Goal: Information Seeking & Learning: Learn about a topic

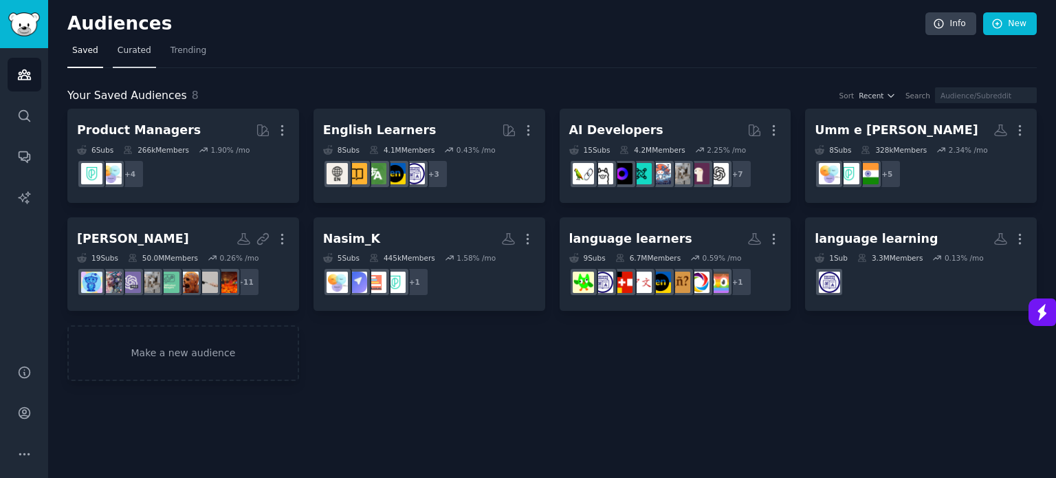
click at [124, 51] on span "Curated" at bounding box center [135, 51] width 34 height 12
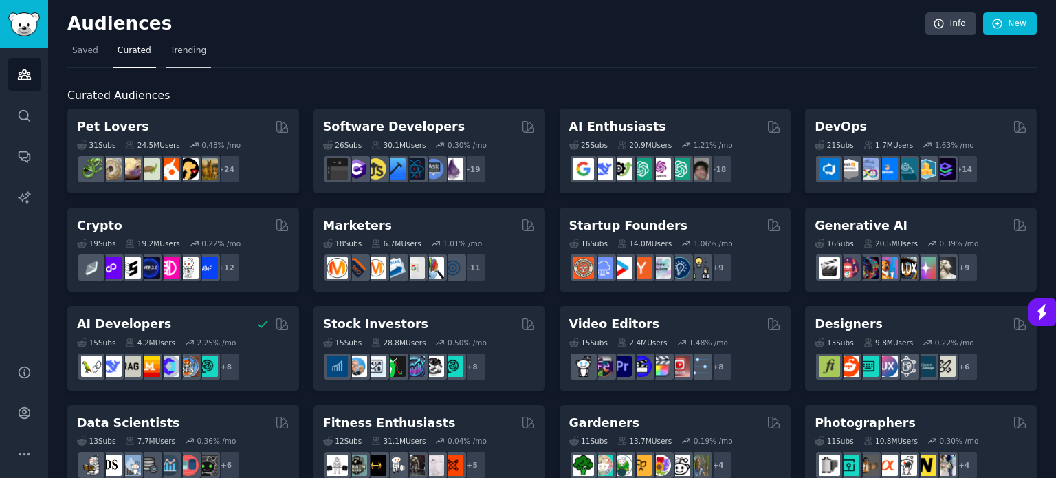
click at [175, 54] on span "Trending" at bounding box center [188, 51] width 36 height 12
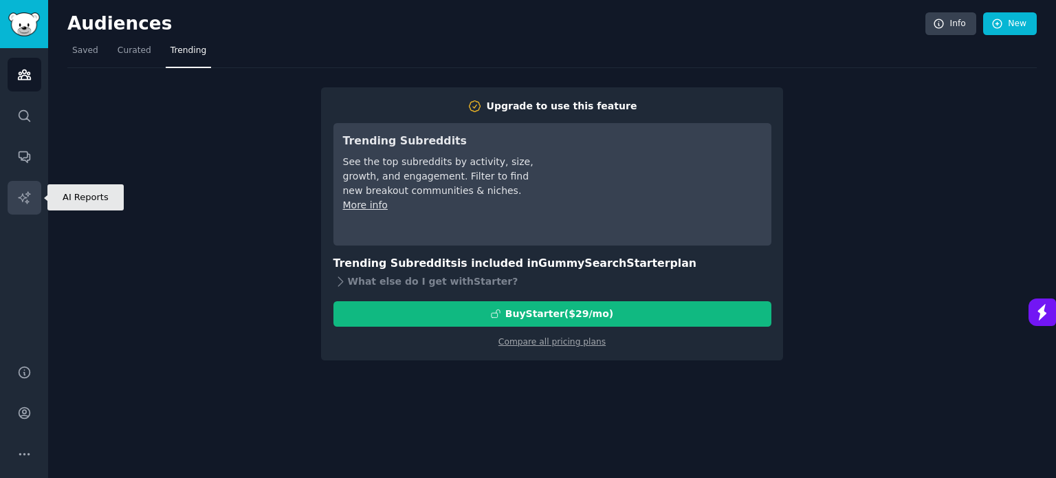
click at [21, 192] on icon "Sidebar" at bounding box center [24, 197] width 14 height 14
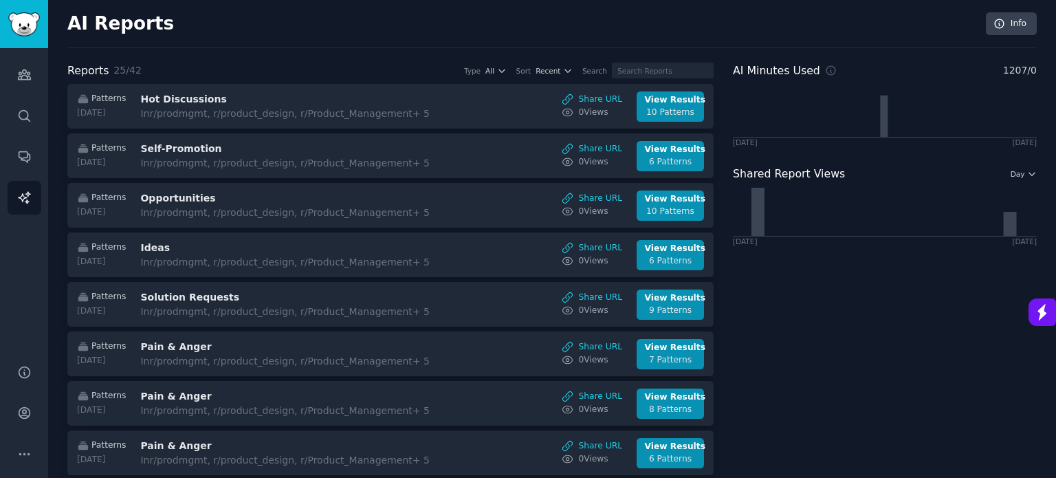
click at [2, 63] on div "Audiences Search Conversations AI Reports" at bounding box center [24, 198] width 48 height 300
click at [19, 71] on icon "Sidebar" at bounding box center [24, 74] width 14 height 14
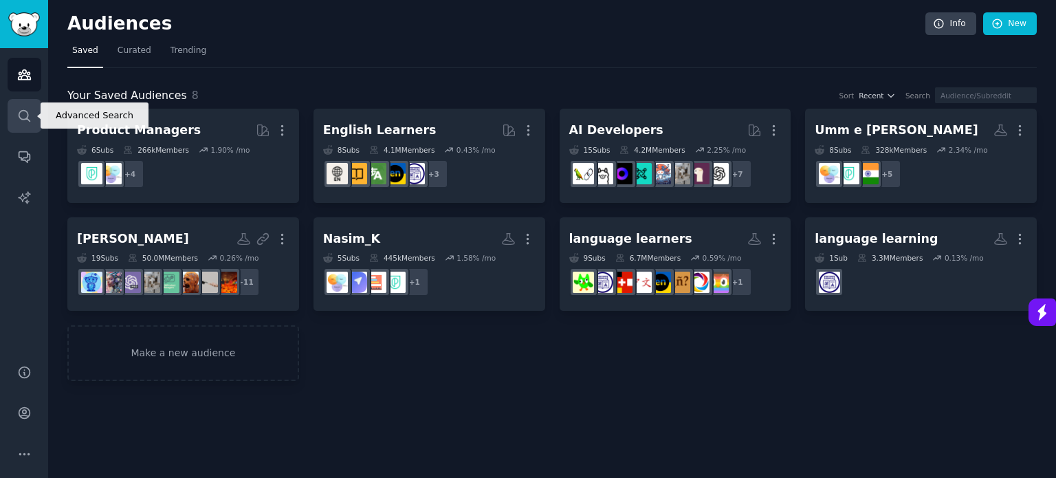
click at [24, 120] on icon "Sidebar" at bounding box center [24, 116] width 14 height 14
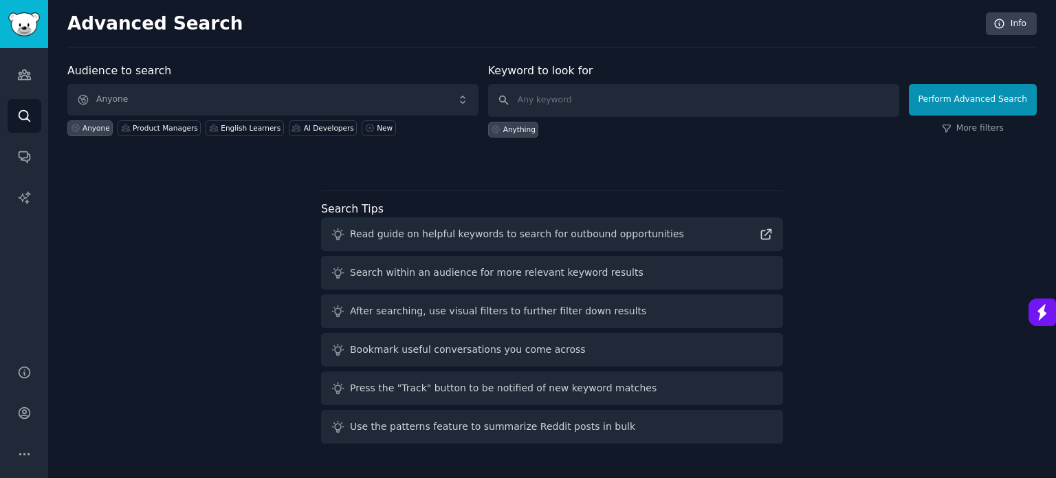
click at [26, 133] on div "Audiences Search Conversations AI Reports" at bounding box center [24, 198] width 48 height 300
click at [29, 157] on icon "Sidebar" at bounding box center [24, 157] width 11 height 11
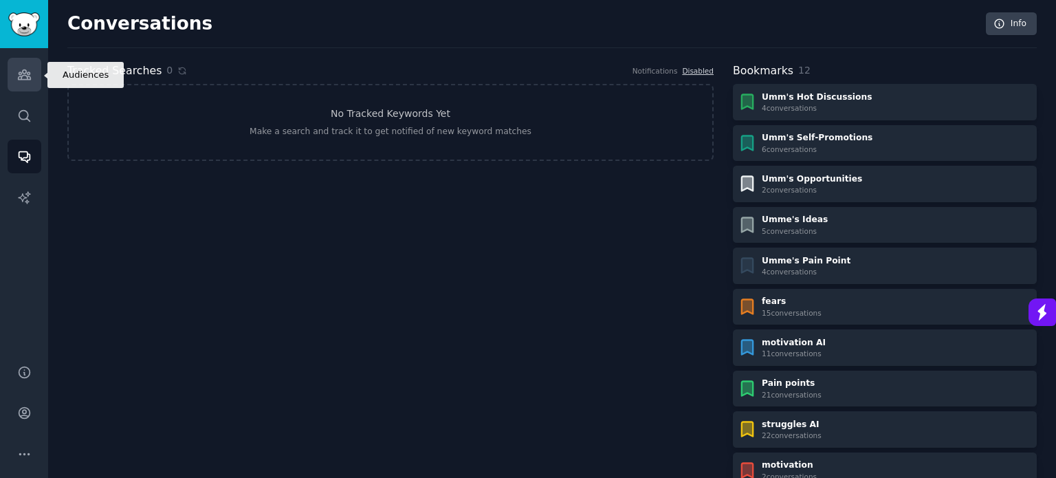
click at [14, 78] on link "Audiences" at bounding box center [25, 75] width 34 height 34
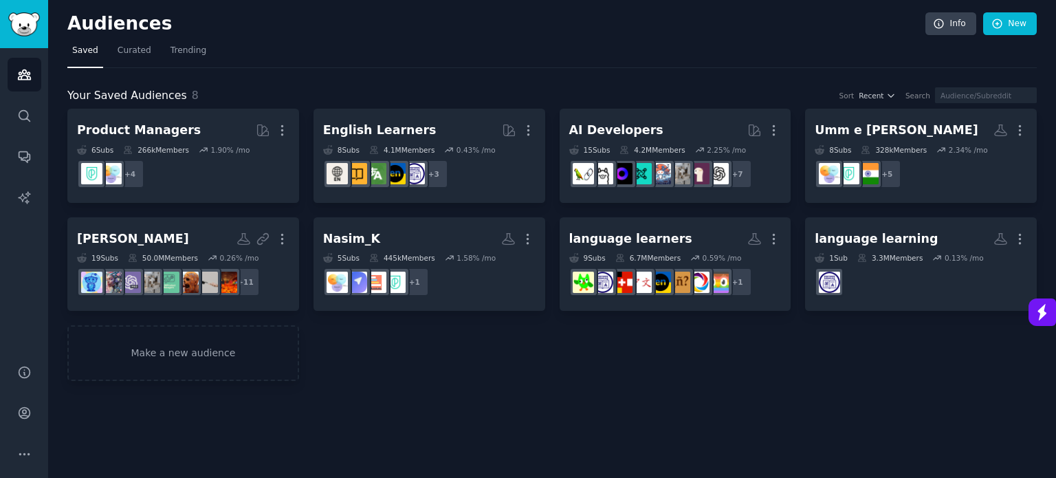
click at [351, 368] on div "Product Managers More 6 Sub s 266k Members 1.90 % /mo + 4 English Learners More…" at bounding box center [551, 245] width 969 height 272
click at [132, 45] on span "Curated" at bounding box center [135, 51] width 34 height 12
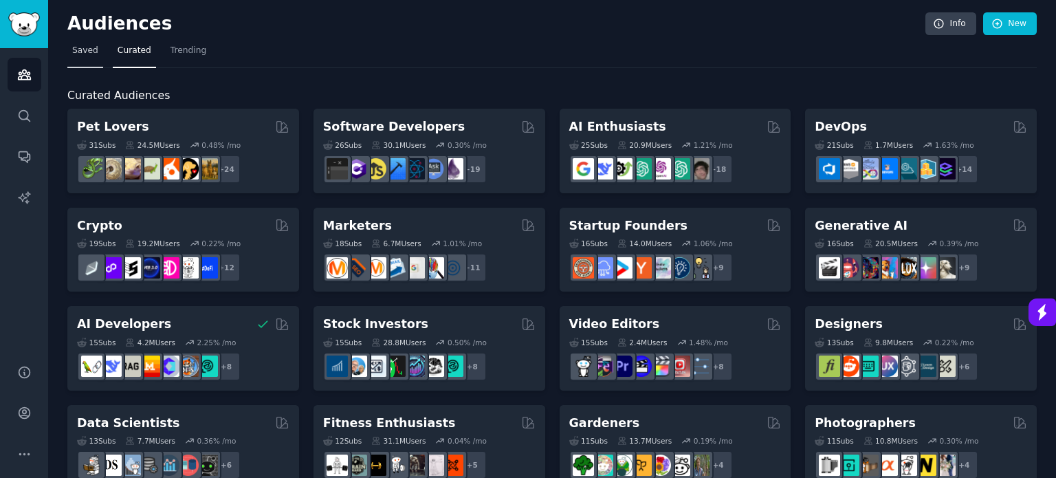
click at [77, 52] on span "Saved" at bounding box center [85, 51] width 26 height 12
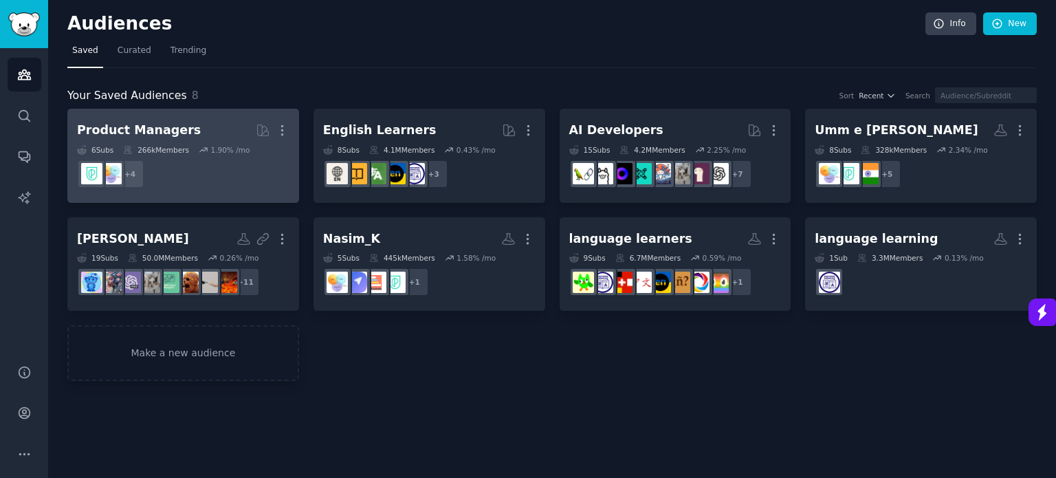
click at [153, 138] on h2 "Product Managers More" at bounding box center [183, 130] width 212 height 24
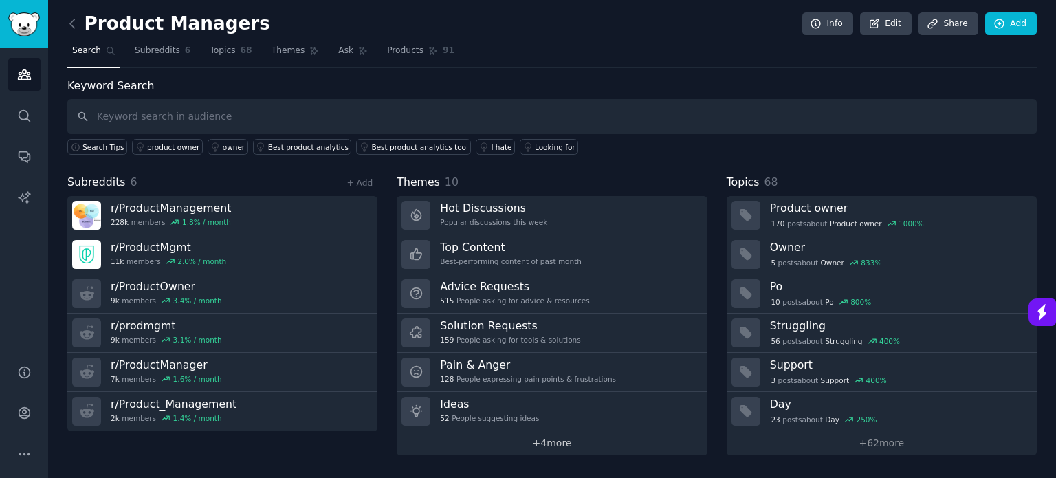
click at [558, 442] on link "+ 4 more" at bounding box center [552, 443] width 310 height 24
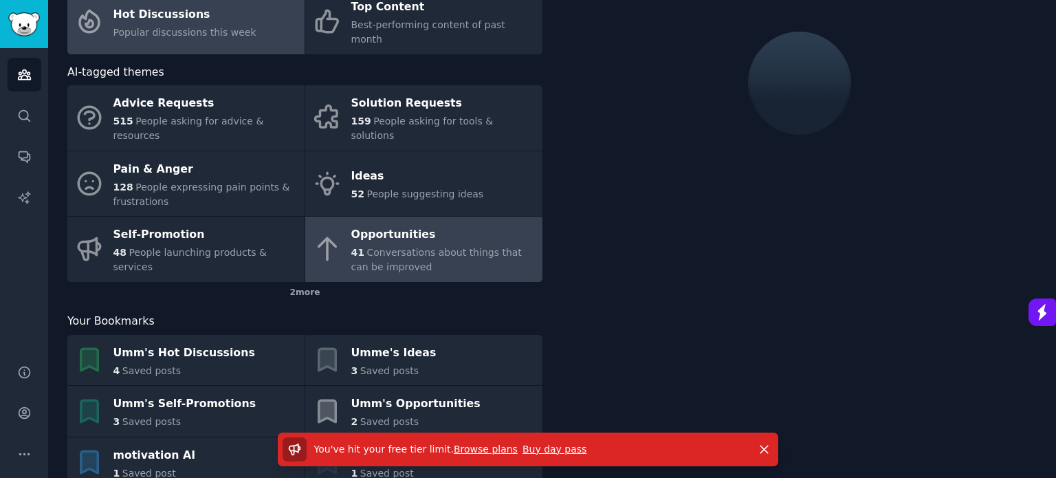
scroll to position [118, 0]
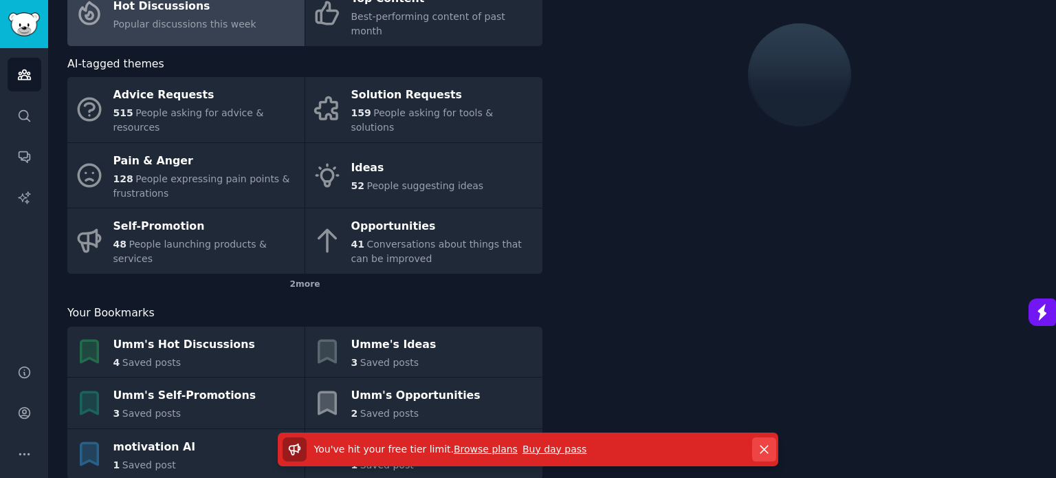
drag, startPoint x: 778, startPoint y: 448, endPoint x: 769, endPoint y: 447, distance: 9.0
click at [773, 448] on div "You've hit your free tier limit . Browse plans Buy day pass Dismiss" at bounding box center [527, 449] width 539 height 34
click at [768, 445] on icon "button" at bounding box center [764, 449] width 14 height 14
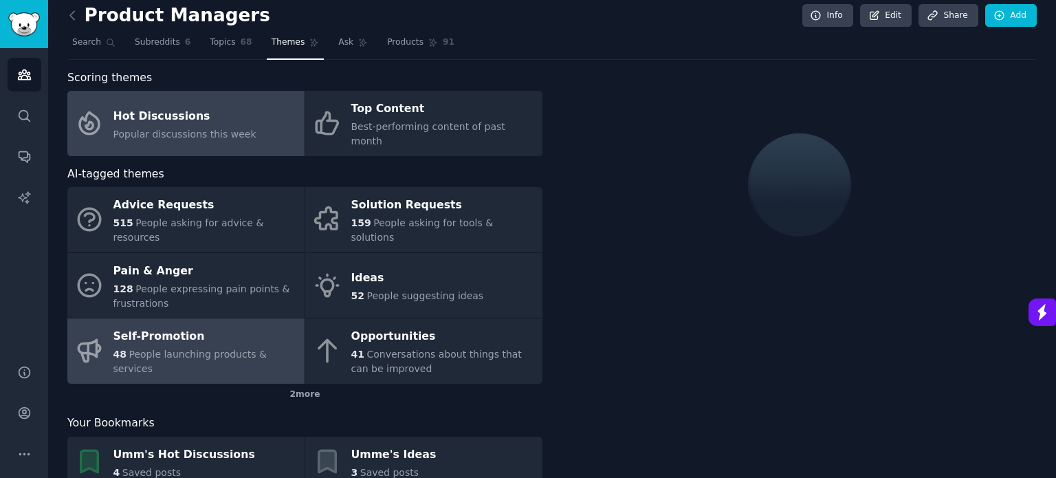
scroll to position [0, 0]
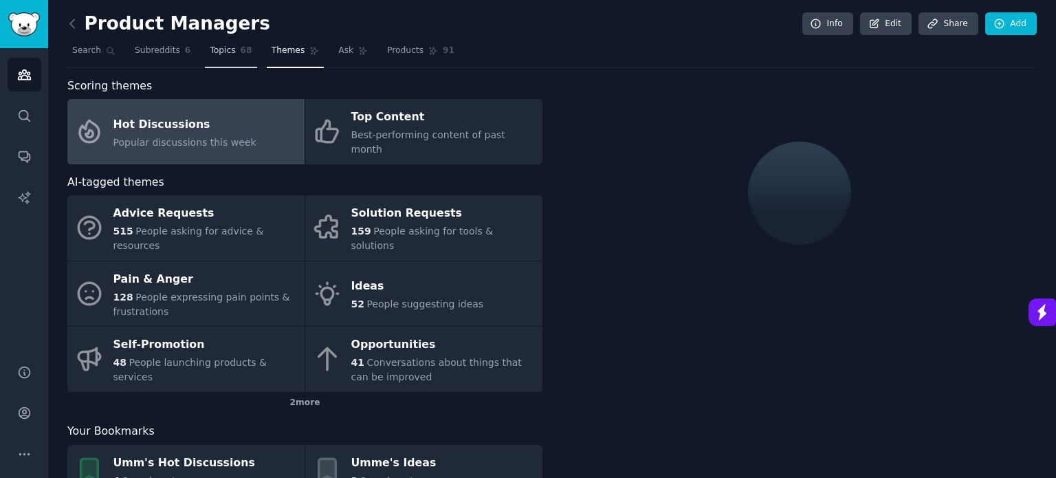
click at [219, 52] on span "Topics" at bounding box center [222, 51] width 25 height 12
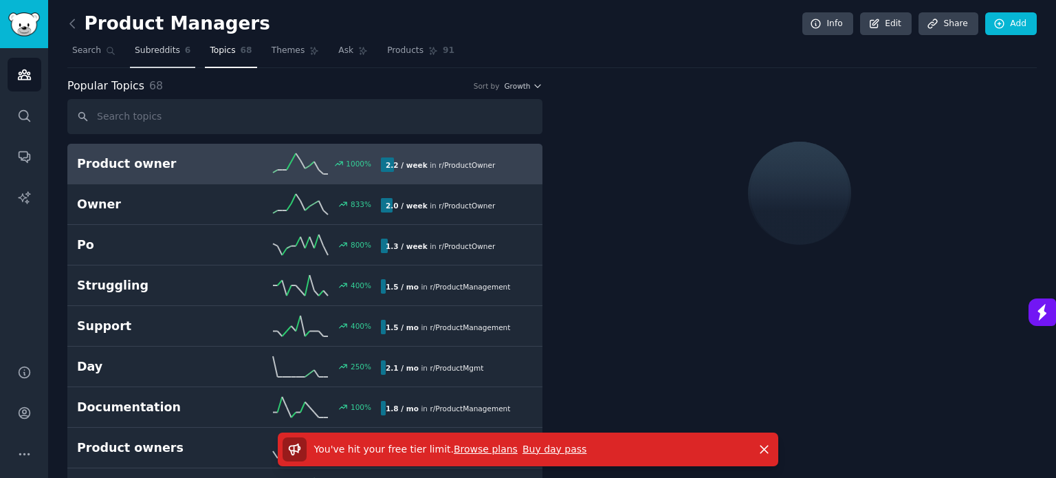
click at [151, 53] on span "Subreddits" at bounding box center [157, 51] width 45 height 12
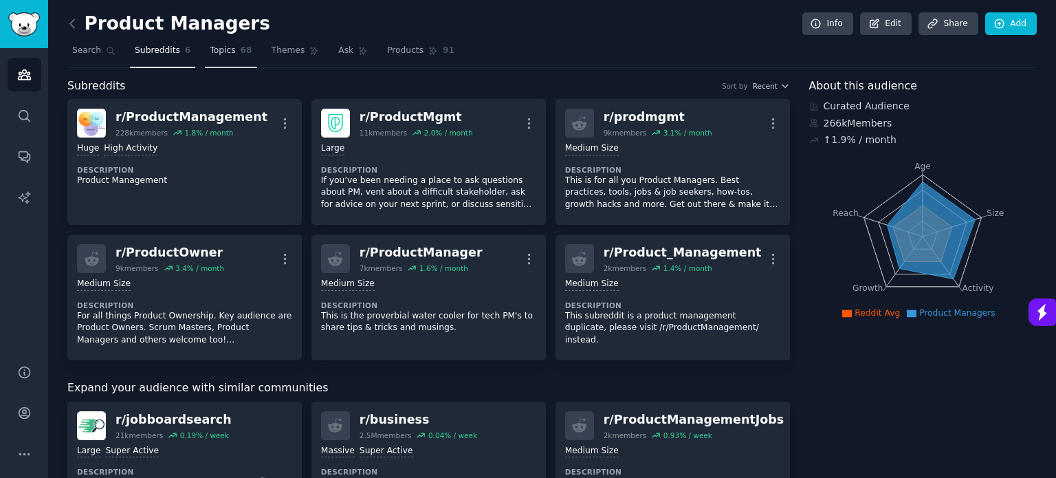
click at [241, 54] on span "68" at bounding box center [247, 51] width 12 height 12
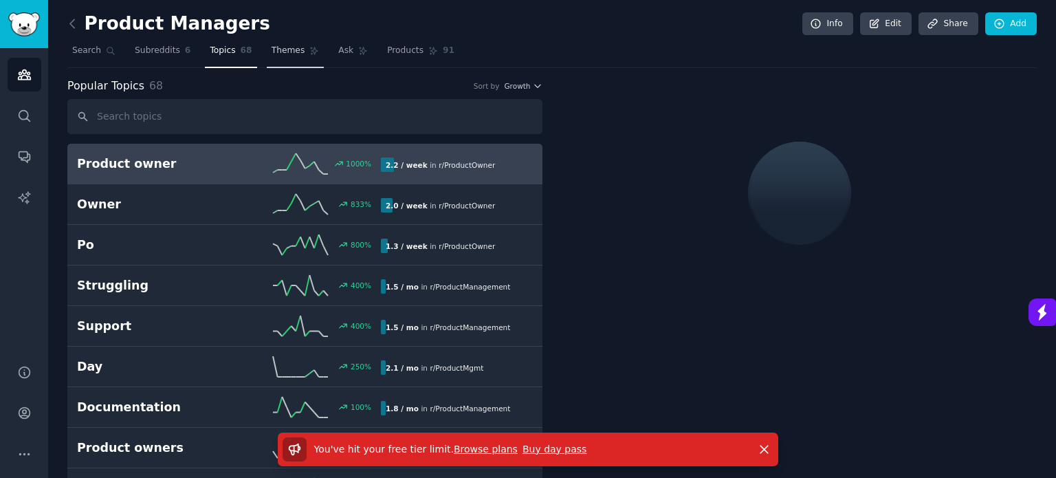
click at [283, 49] on span "Themes" at bounding box center [289, 51] width 34 height 12
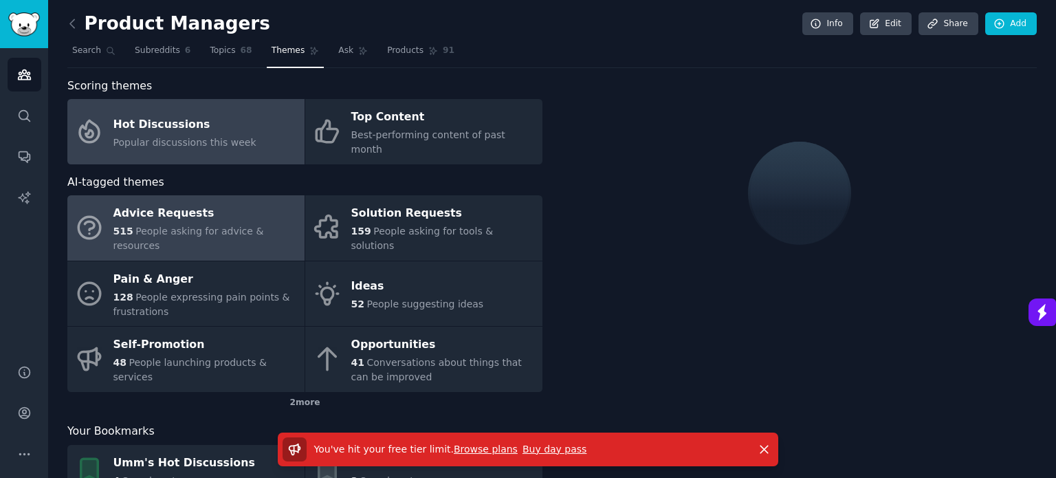
click at [210, 203] on div "Advice Requests" at bounding box center [205, 214] width 184 height 22
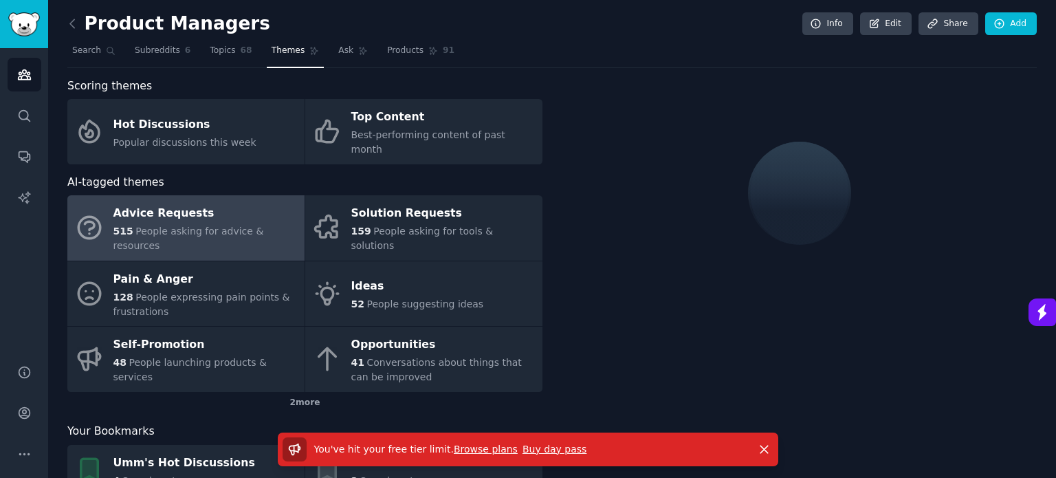
click at [218, 227] on link "Advice Requests 515 People asking for advice & resources" at bounding box center [185, 227] width 237 height 65
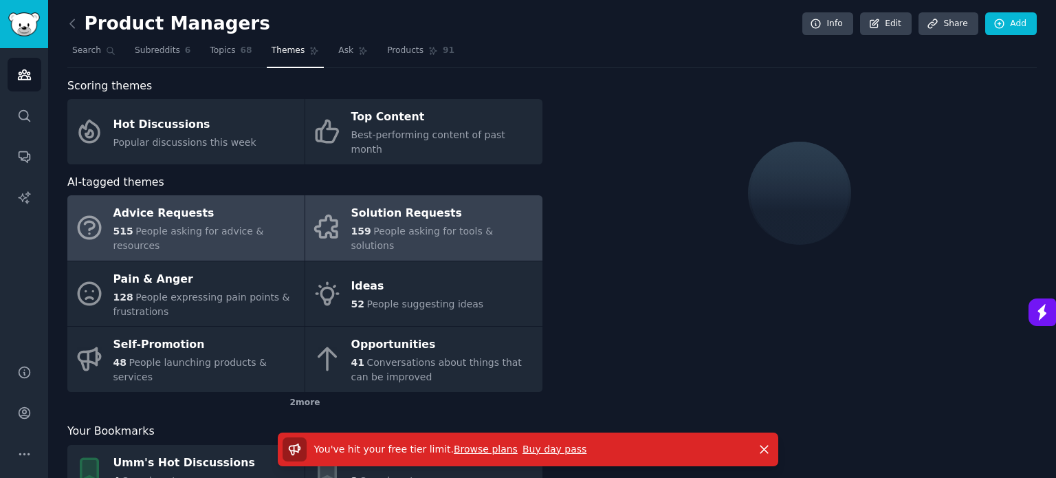
click at [408, 225] on span "People asking for tools & solutions" at bounding box center [422, 237] width 142 height 25
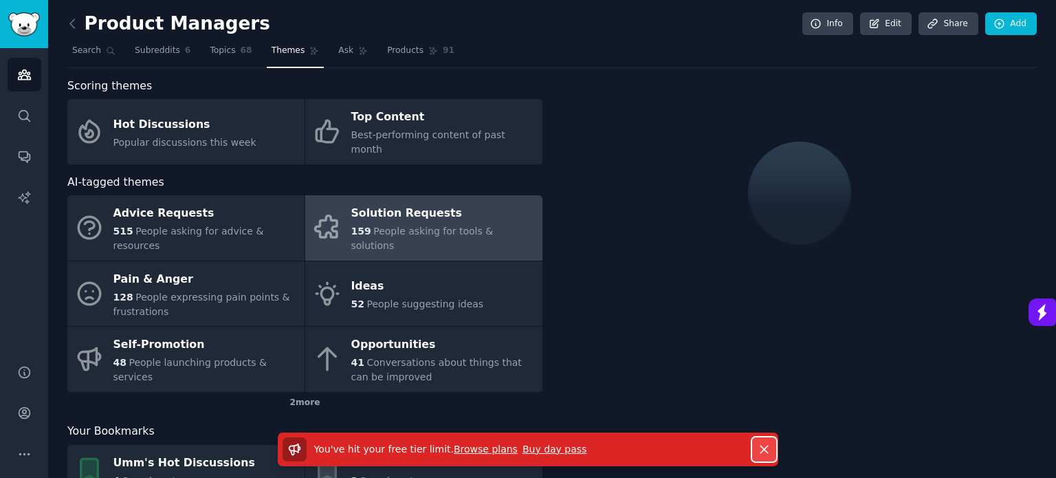
click at [766, 446] on icon "button" at bounding box center [764, 449] width 8 height 8
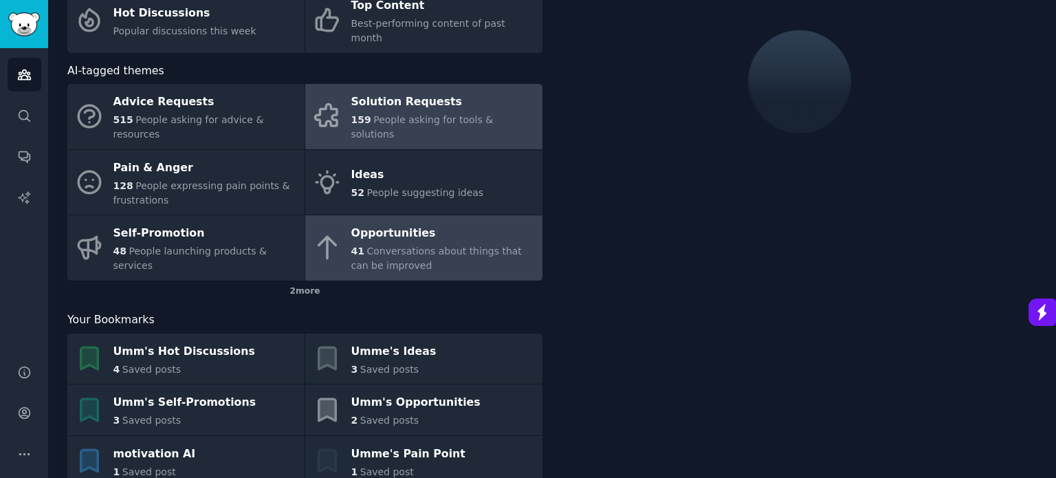
scroll to position [118, 0]
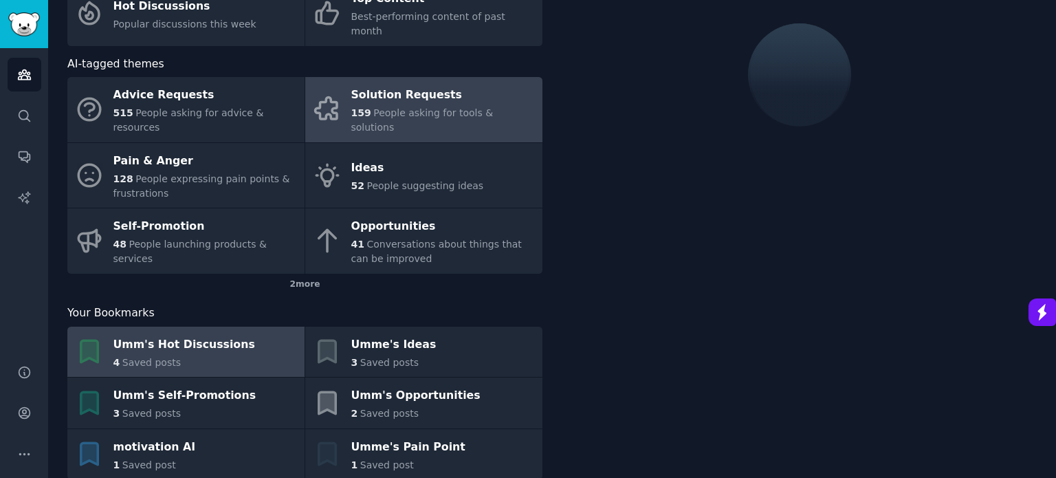
click at [172, 333] on div "Umm's Hot Discussions" at bounding box center [184, 344] width 142 height 22
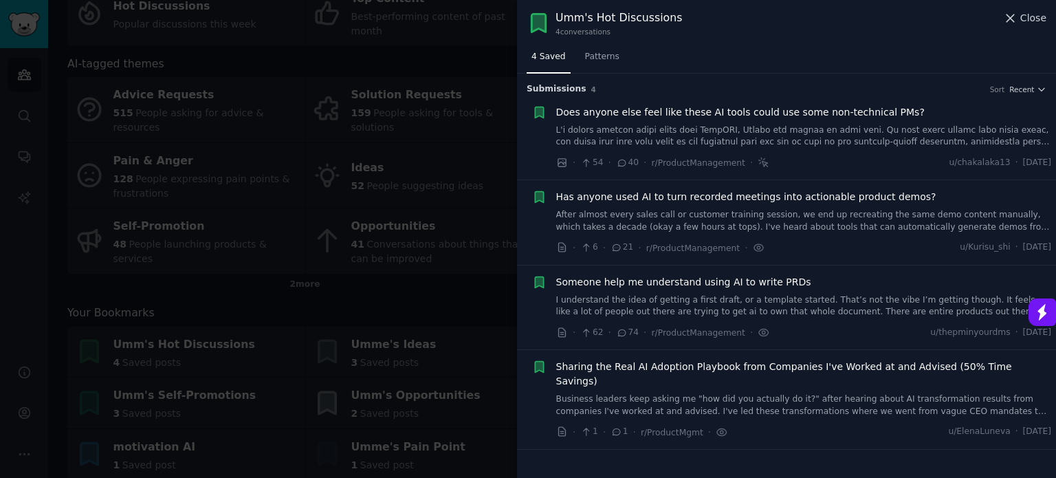
click at [1037, 19] on span "Close" at bounding box center [1033, 18] width 26 height 14
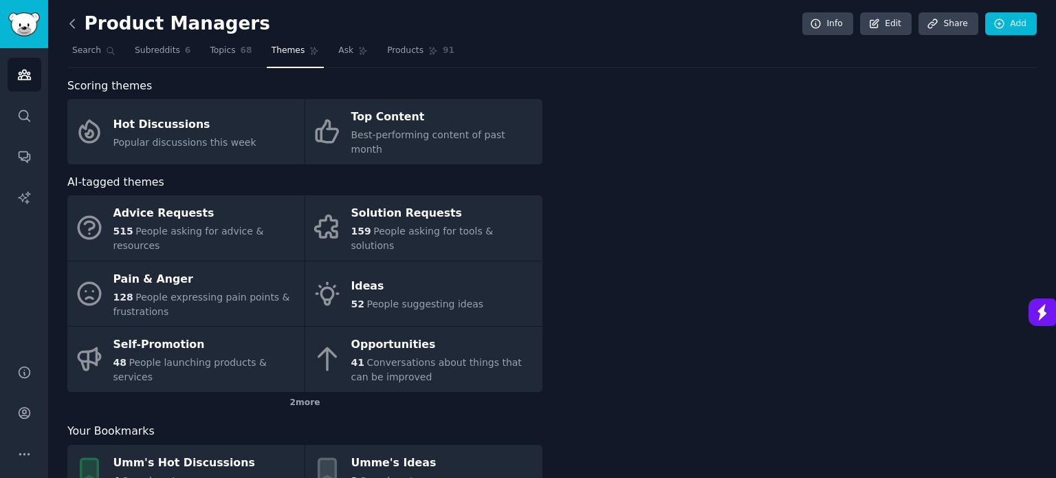
click at [71, 25] on icon at bounding box center [72, 23] width 4 height 8
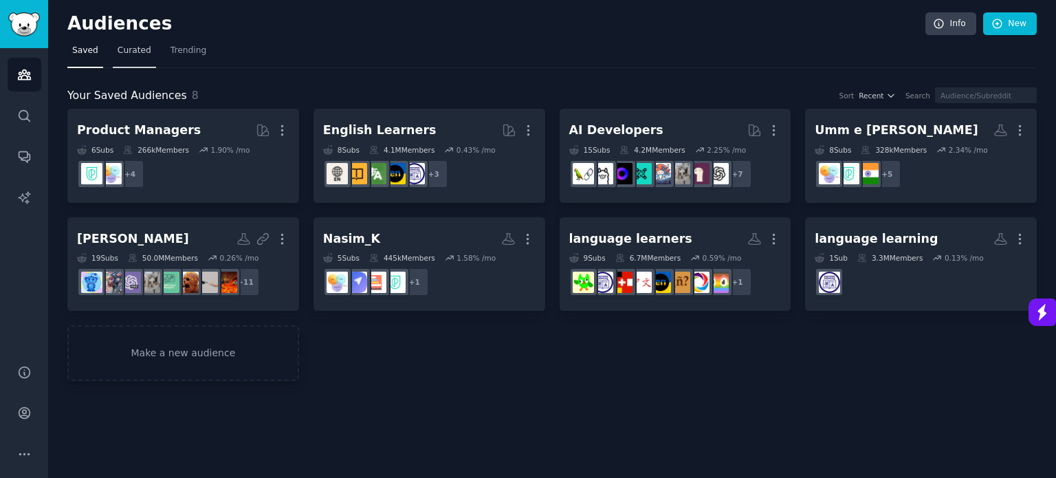
click at [122, 54] on span "Curated" at bounding box center [135, 51] width 34 height 12
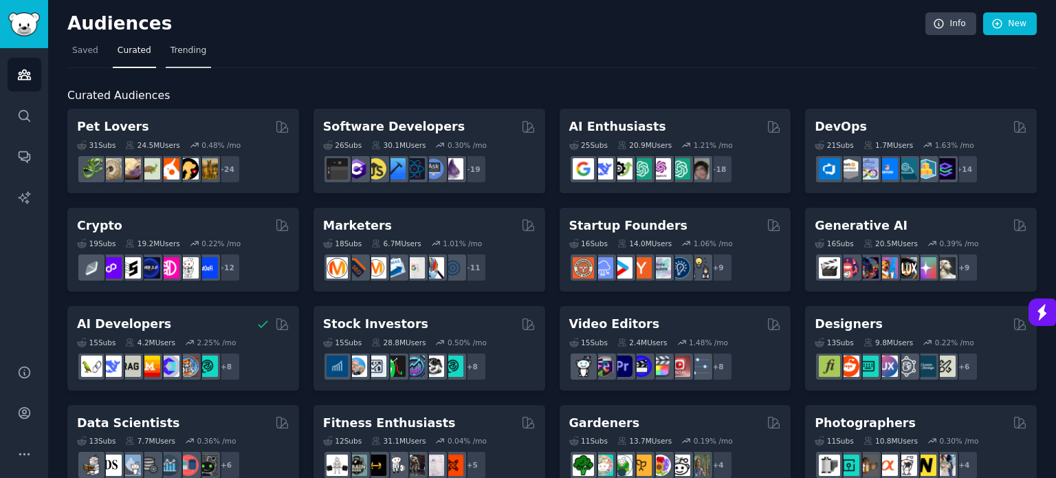
click at [186, 52] on span "Trending" at bounding box center [188, 51] width 36 height 12
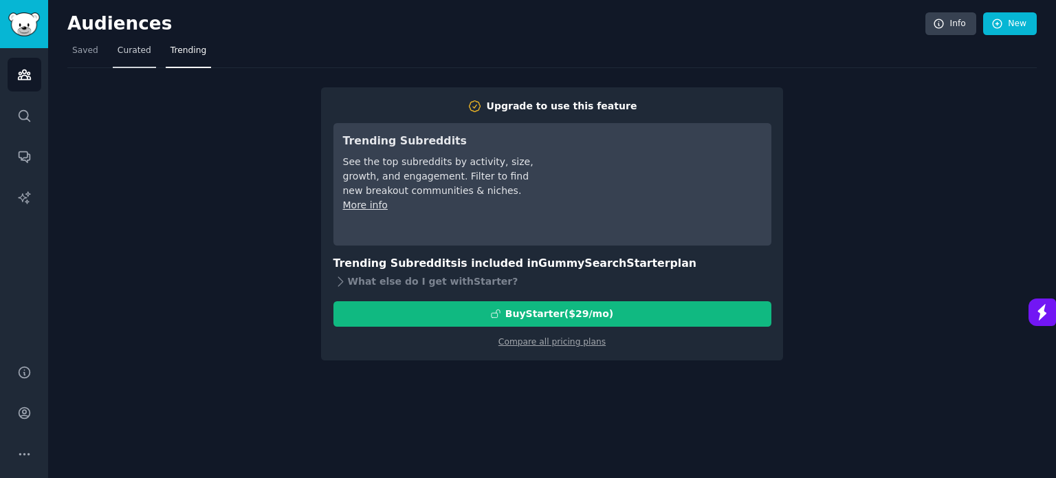
click at [122, 48] on span "Curated" at bounding box center [135, 51] width 34 height 12
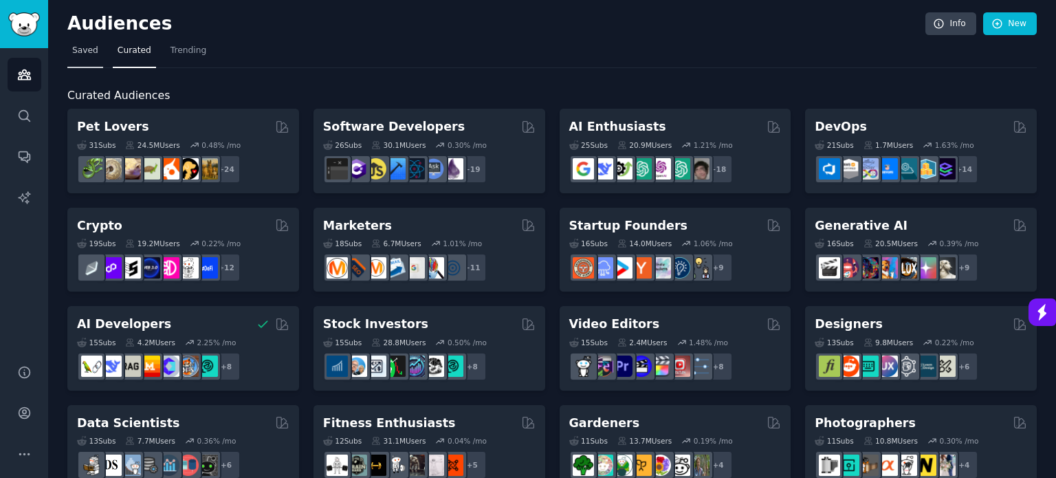
click at [91, 52] on span "Saved" at bounding box center [85, 51] width 26 height 12
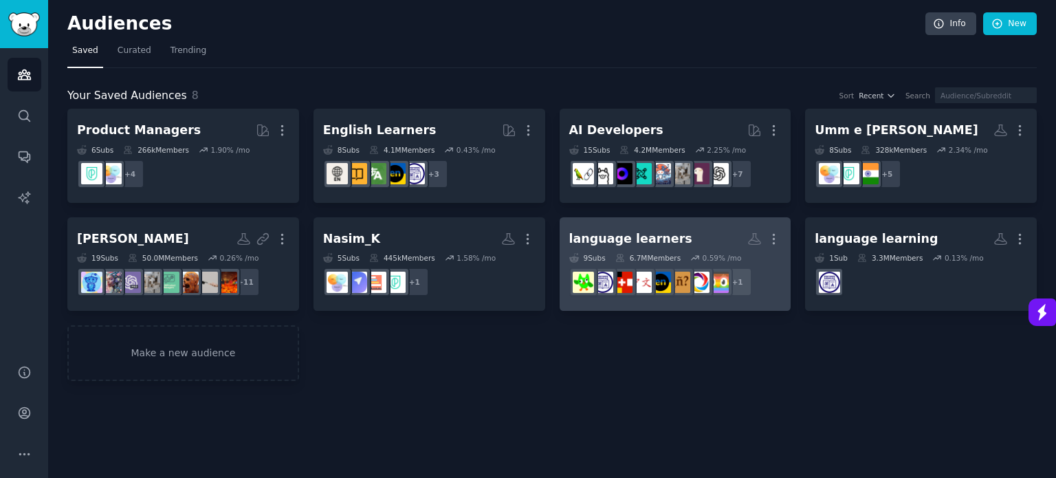
click at [648, 241] on div "language learners" at bounding box center [630, 238] width 123 height 17
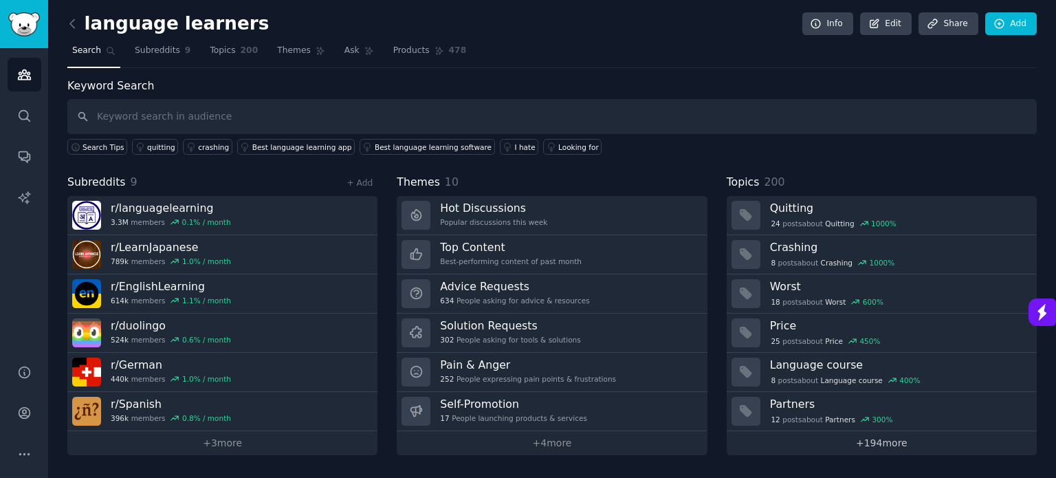
click at [865, 439] on link "+ 194 more" at bounding box center [882, 443] width 310 height 24
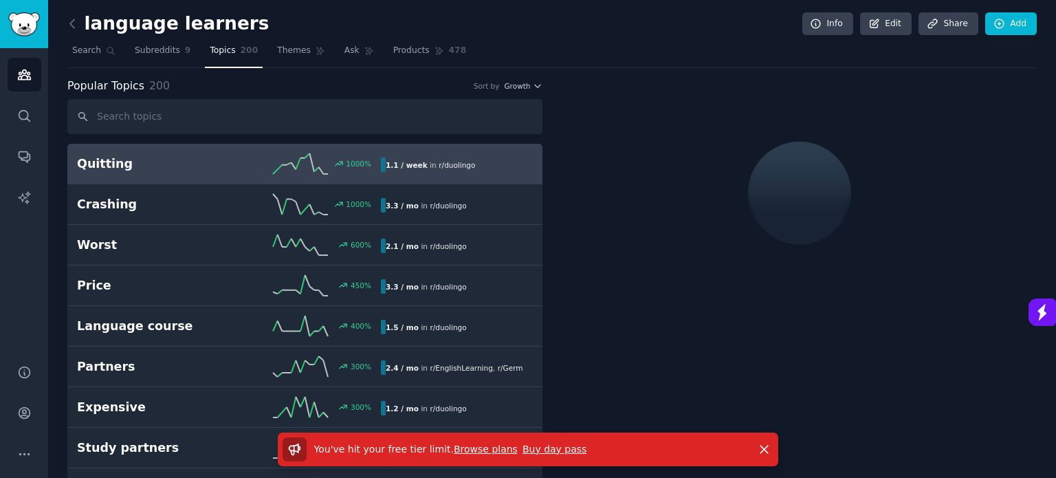
click at [88, 93] on span "Popular Topics" at bounding box center [105, 86] width 77 height 17
click at [529, 81] on button "Growth" at bounding box center [523, 86] width 38 height 10
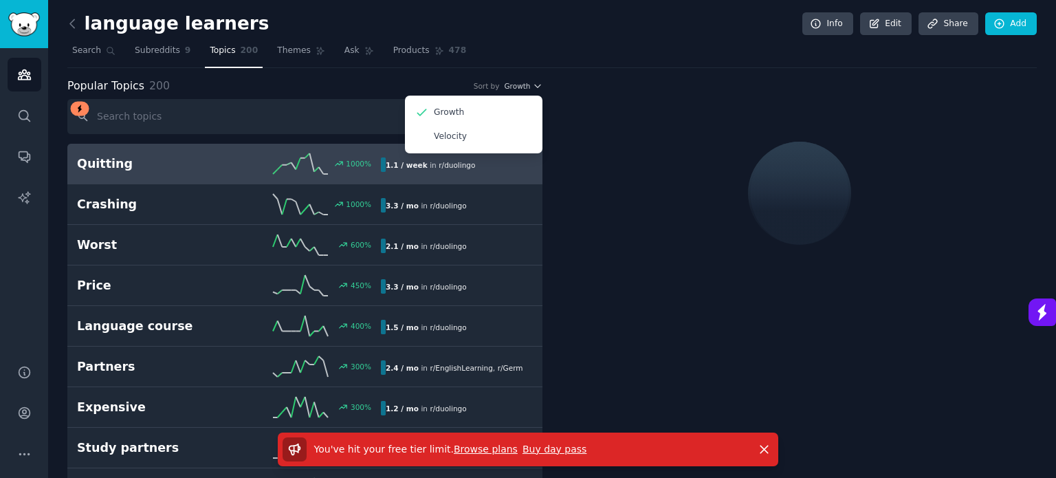
click at [584, 129] on div at bounding box center [799, 193] width 475 height 231
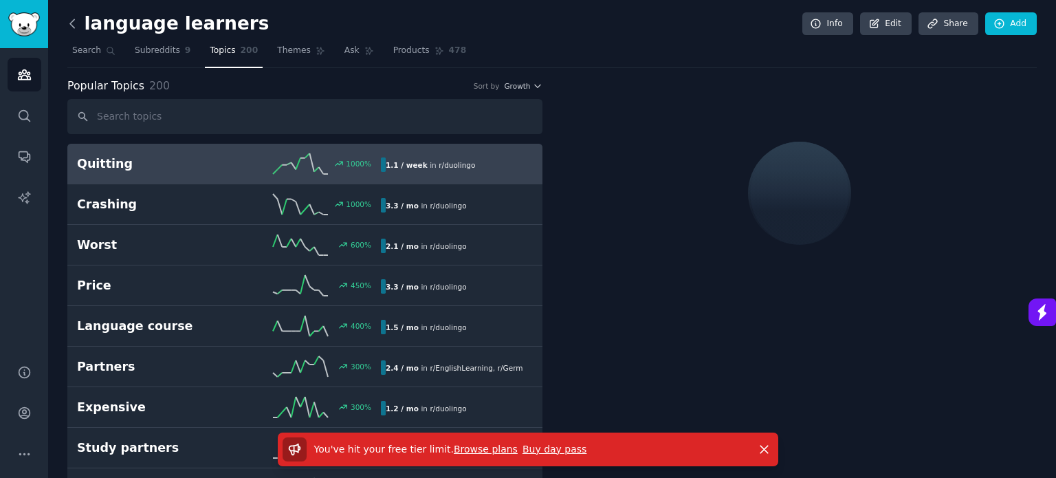
click at [74, 23] on icon at bounding box center [72, 23] width 14 height 14
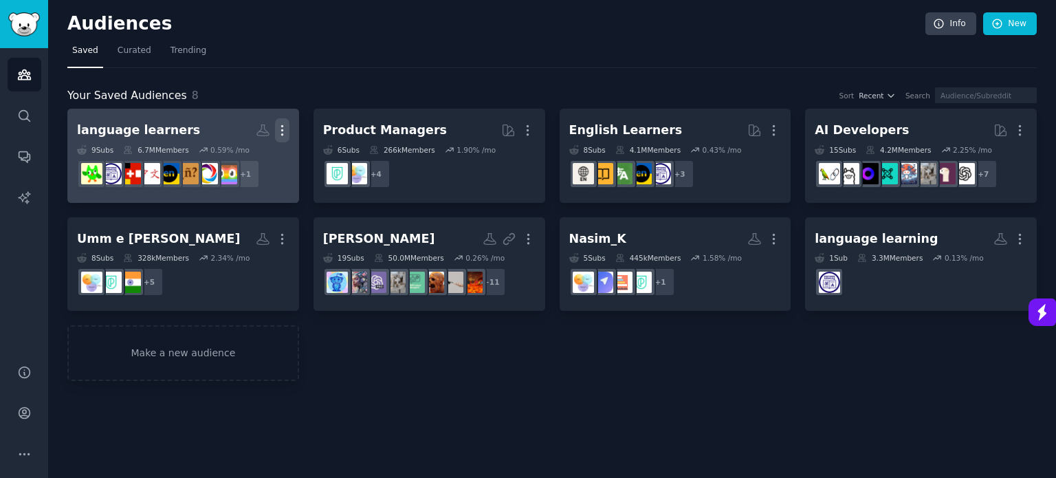
click at [280, 132] on icon "button" at bounding box center [282, 130] width 14 height 14
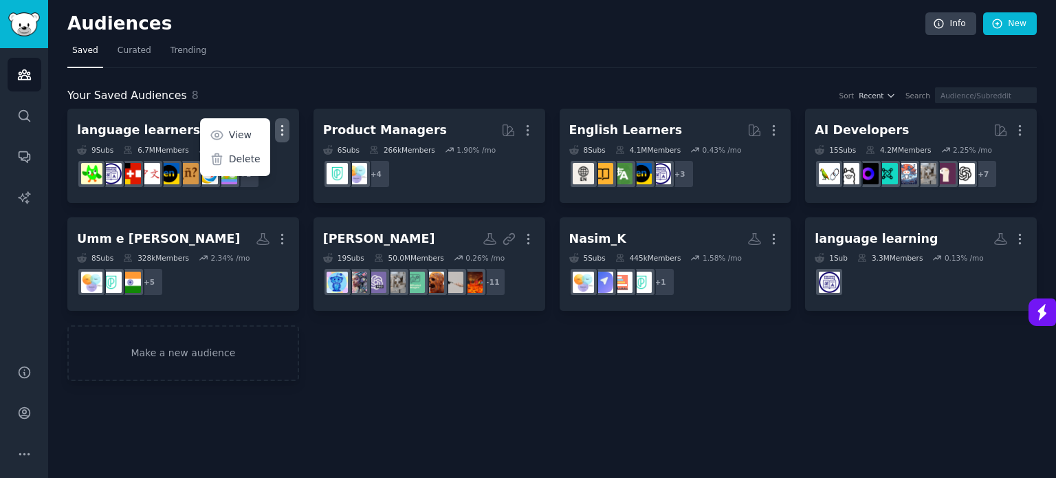
click at [300, 393] on div "Audiences Info New Saved Curated Trending Your Saved Audiences 8 Sort Recent Se…" at bounding box center [552, 239] width 1008 height 478
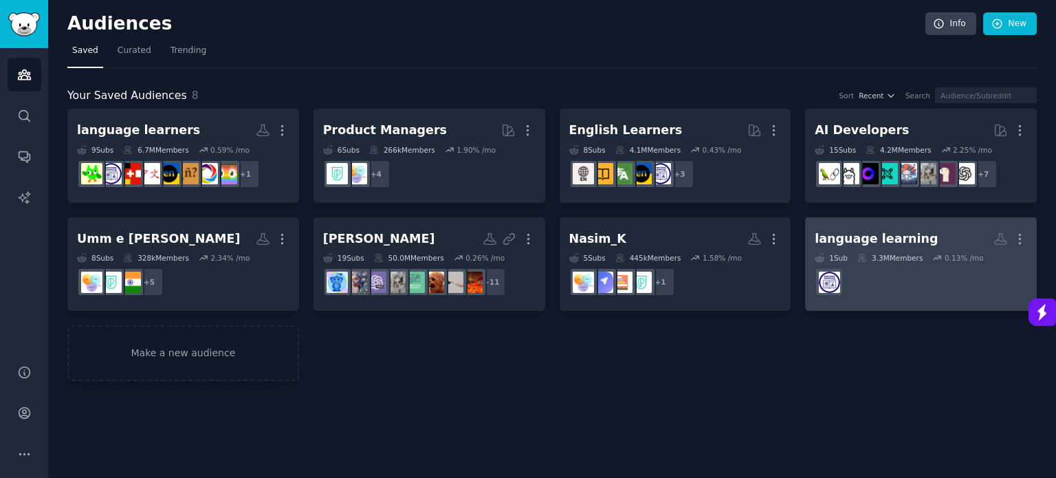
click at [909, 230] on div "language learning" at bounding box center [876, 238] width 123 height 17
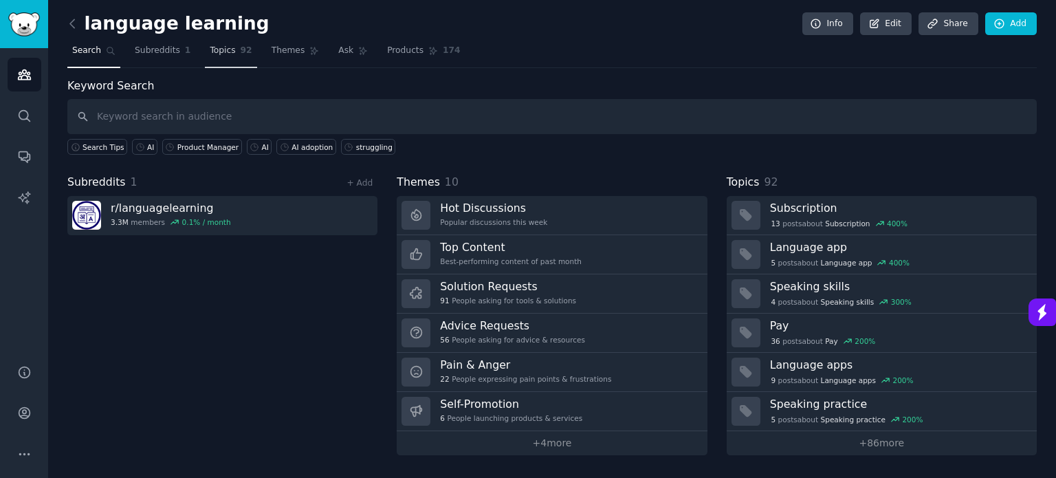
click at [215, 52] on span "Topics" at bounding box center [222, 51] width 25 height 12
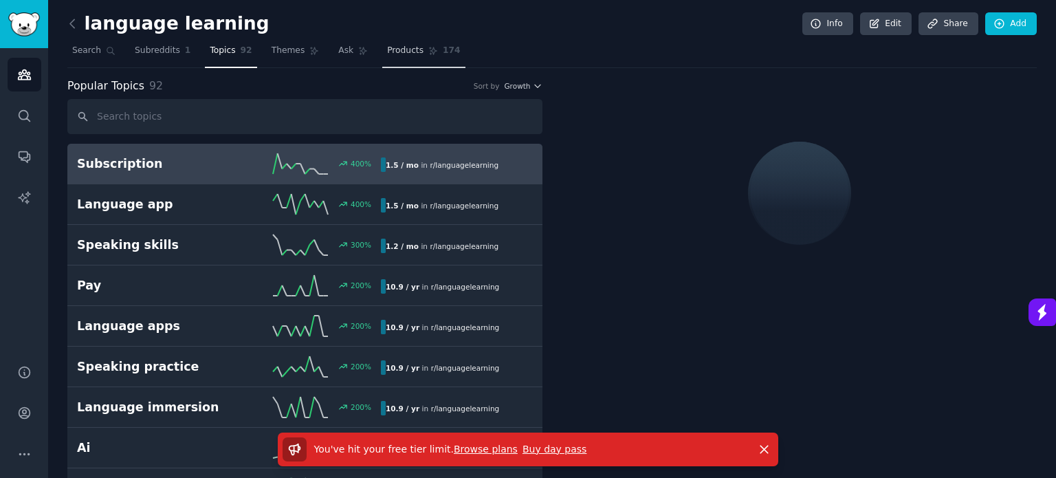
click at [388, 49] on span "Products" at bounding box center [405, 51] width 36 height 12
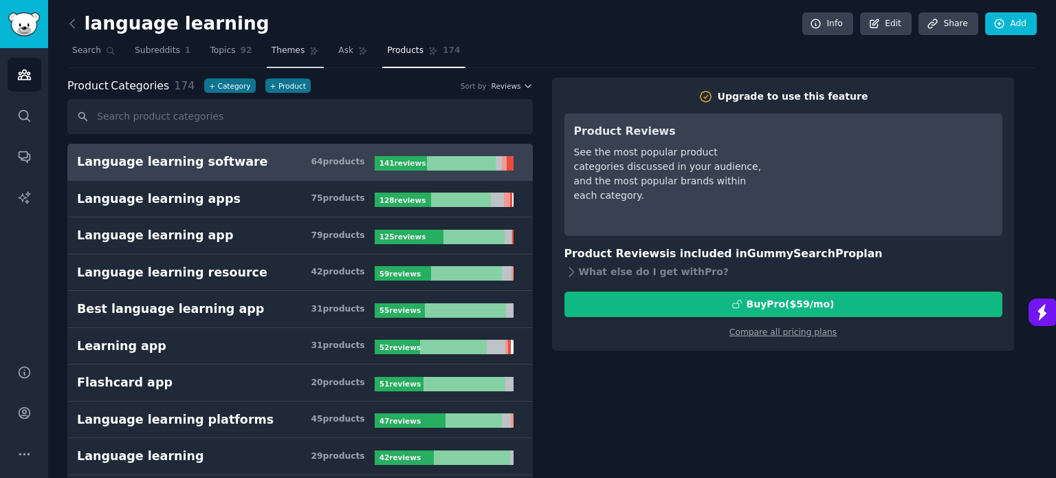
click at [274, 52] on span "Themes" at bounding box center [289, 51] width 34 height 12
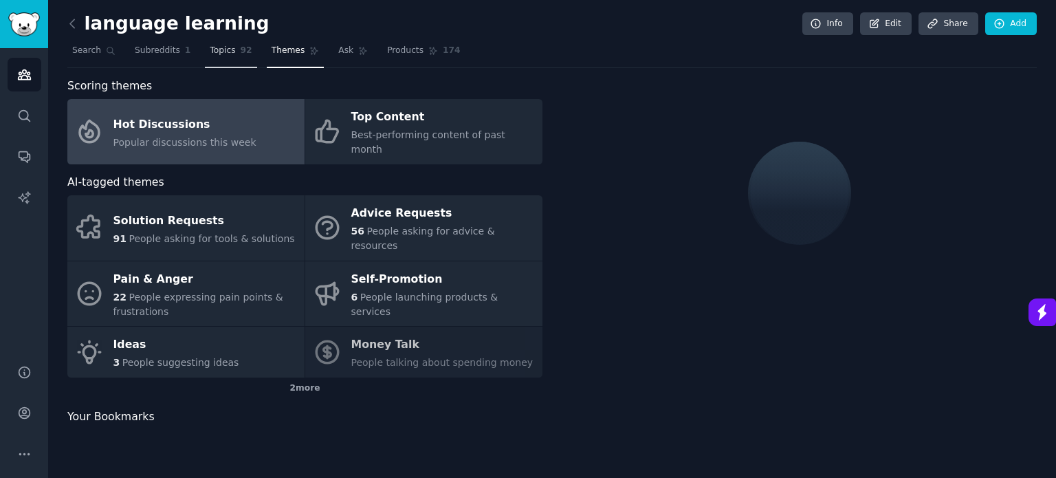
click at [212, 48] on span "Topics" at bounding box center [222, 51] width 25 height 12
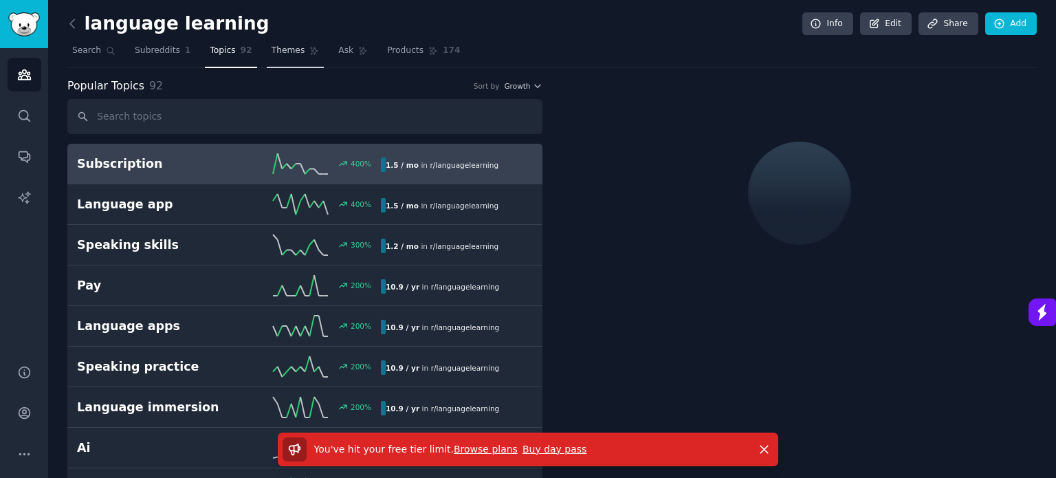
click at [309, 53] on icon at bounding box center [314, 51] width 10 height 10
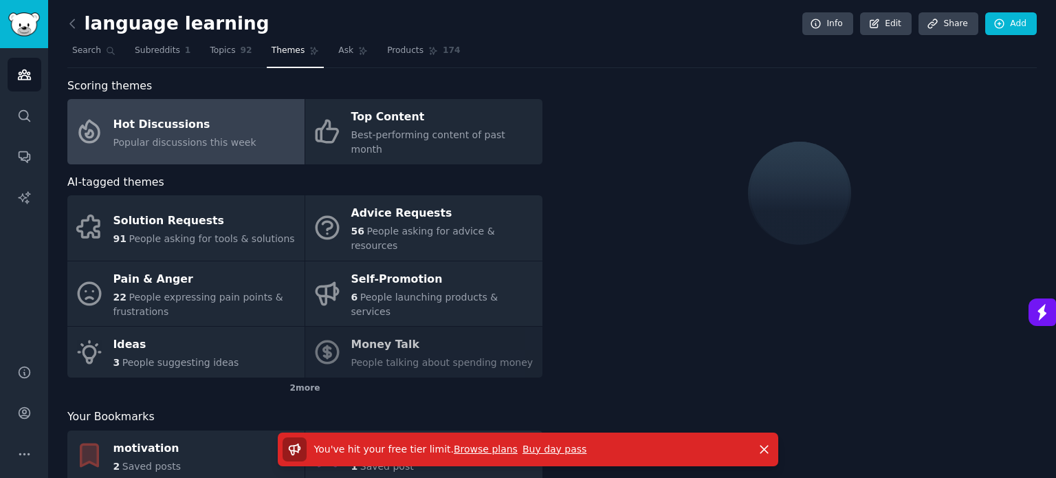
click at [195, 50] on nav "Search Subreddits 1 Topics 92 Themes Ask Products 174" at bounding box center [551, 54] width 969 height 28
click at [160, 49] on span "Subreddits" at bounding box center [157, 51] width 45 height 12
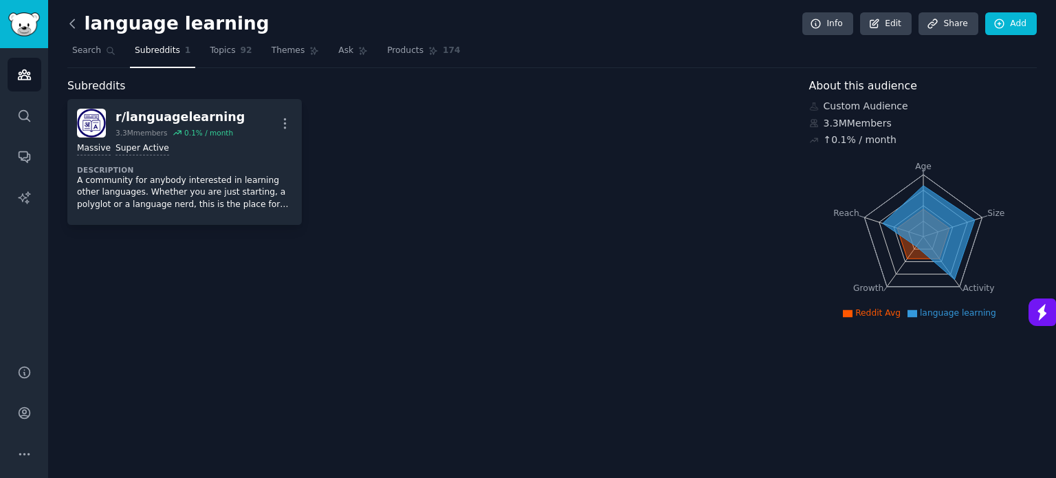
click at [77, 22] on icon at bounding box center [72, 23] width 14 height 14
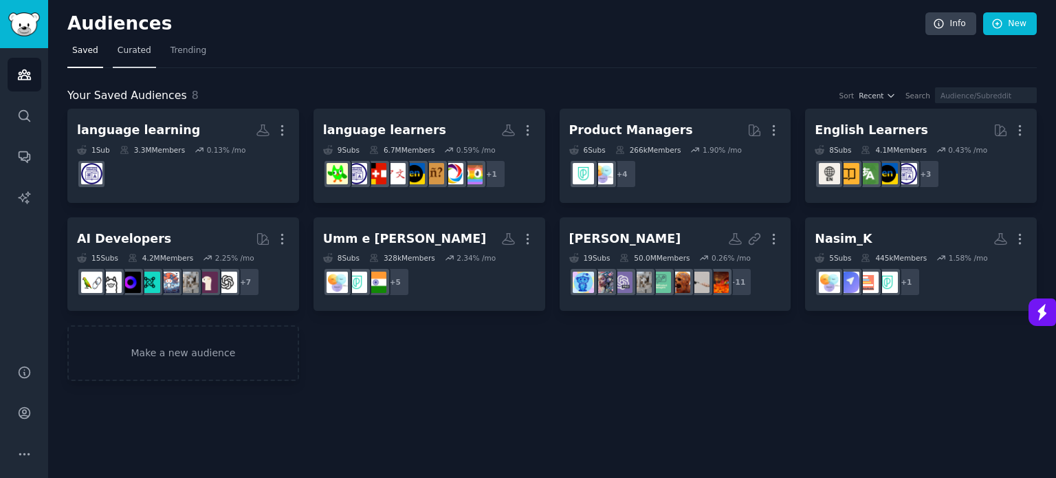
click at [137, 56] on link "Curated" at bounding box center [134, 54] width 43 height 28
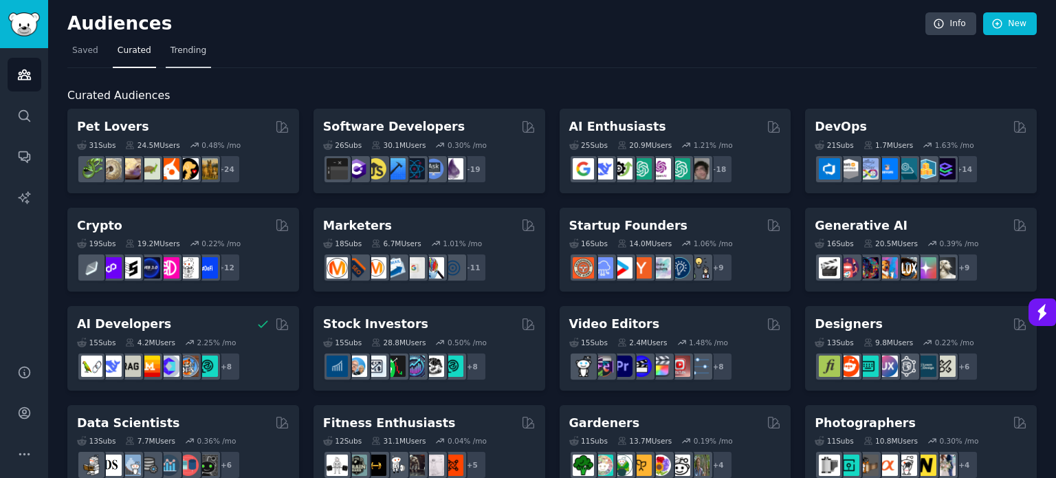
click at [191, 53] on span "Trending" at bounding box center [188, 51] width 36 height 12
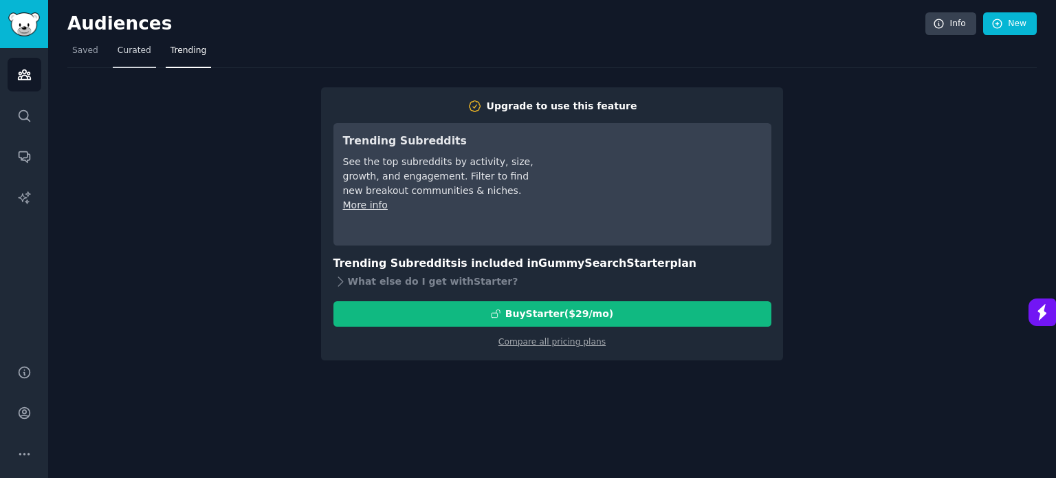
click at [133, 53] on span "Curated" at bounding box center [135, 51] width 34 height 12
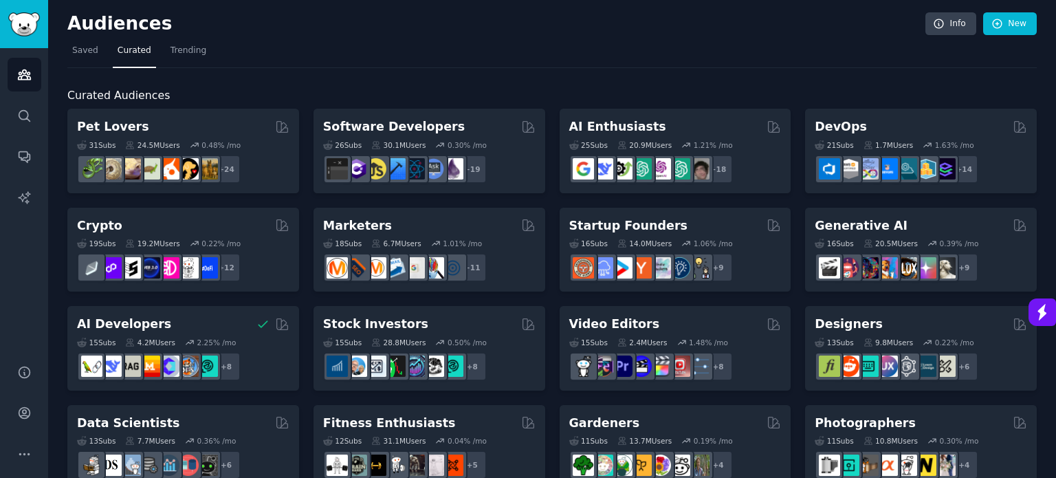
drag, startPoint x: 82, startPoint y: 47, endPoint x: 211, endPoint y: 10, distance: 133.6
click at [82, 47] on span "Saved" at bounding box center [85, 51] width 26 height 12
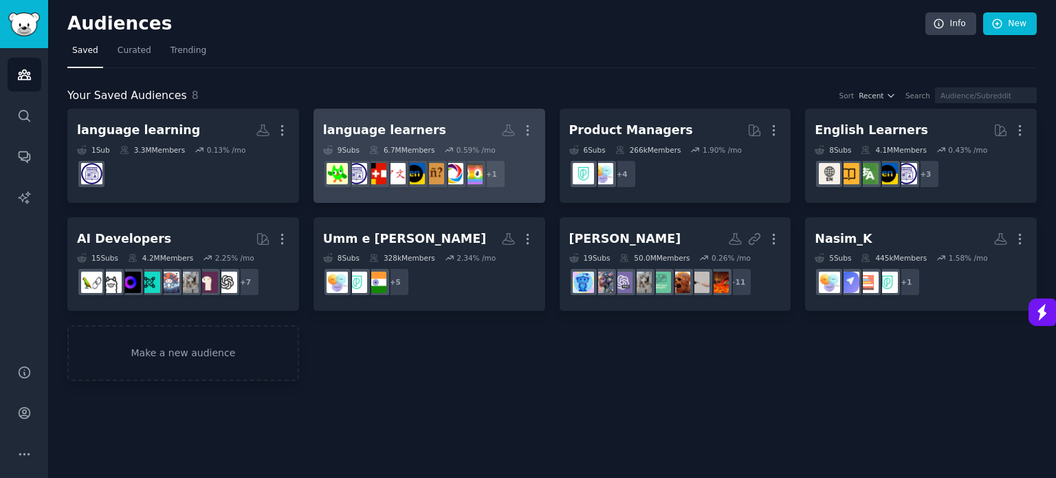
click at [404, 151] on div "6.7M Members" at bounding box center [401, 150] width 65 height 10
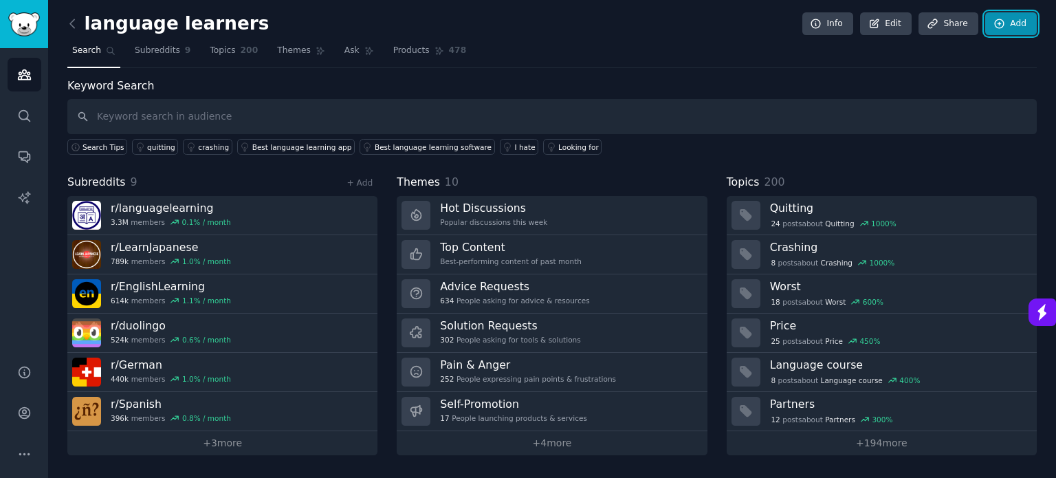
click at [1015, 27] on link "Add" at bounding box center [1011, 23] width 52 height 23
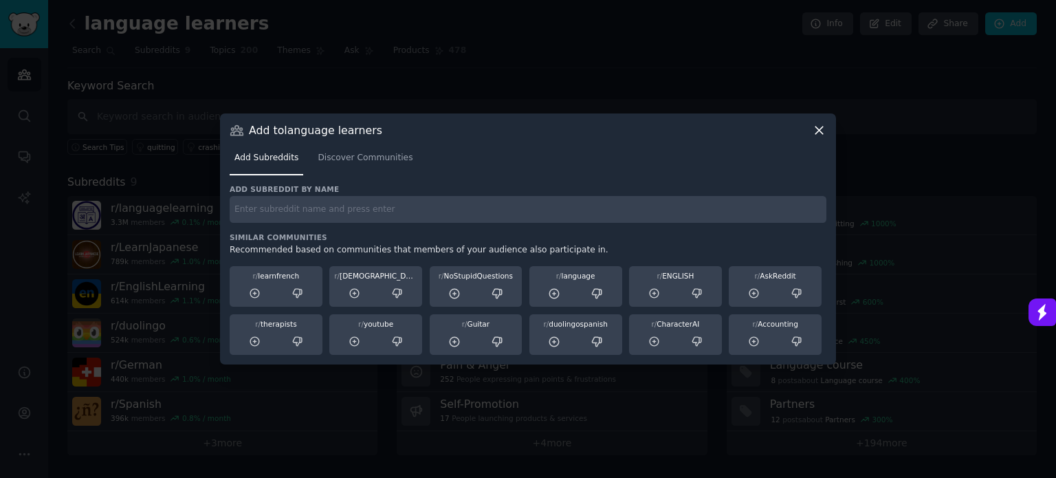
click at [823, 130] on icon at bounding box center [819, 130] width 14 height 14
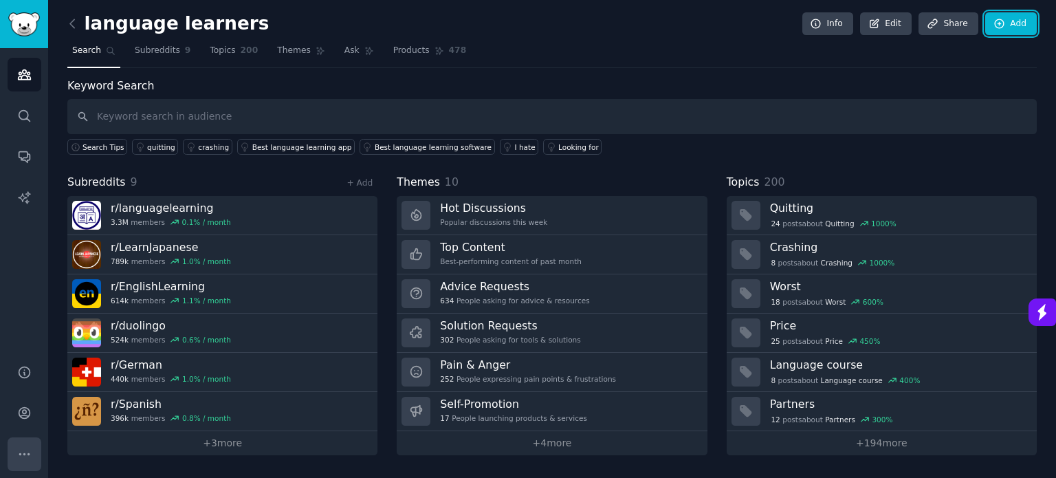
click at [25, 452] on icon "Sidebar" at bounding box center [24, 454] width 14 height 14
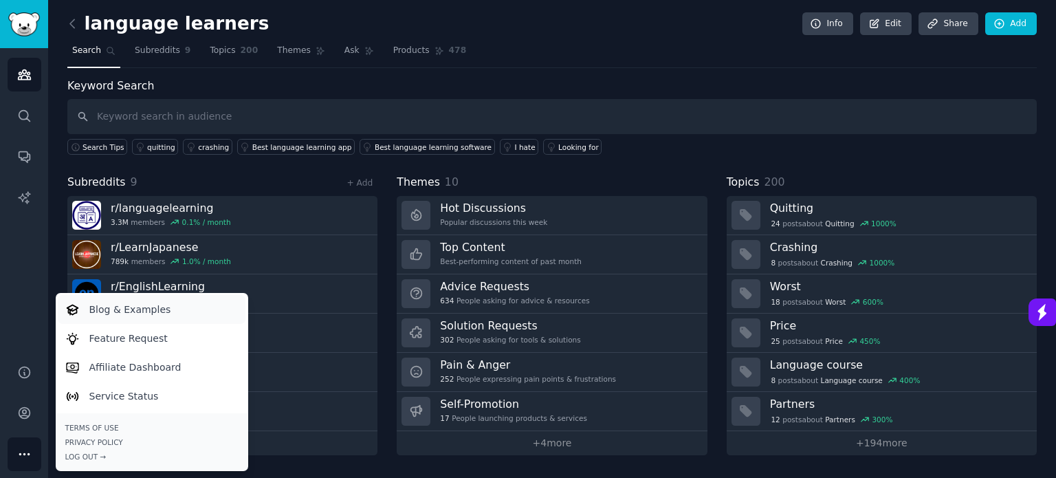
click at [140, 311] on p "Blog & Examples" at bounding box center [130, 309] width 82 height 14
click at [154, 371] on p "Affiliate Dashboard" at bounding box center [135, 367] width 92 height 14
click at [520, 44] on nav "Search Subreddits 9 Topics 200 Themes Ask Products 478" at bounding box center [551, 54] width 969 height 28
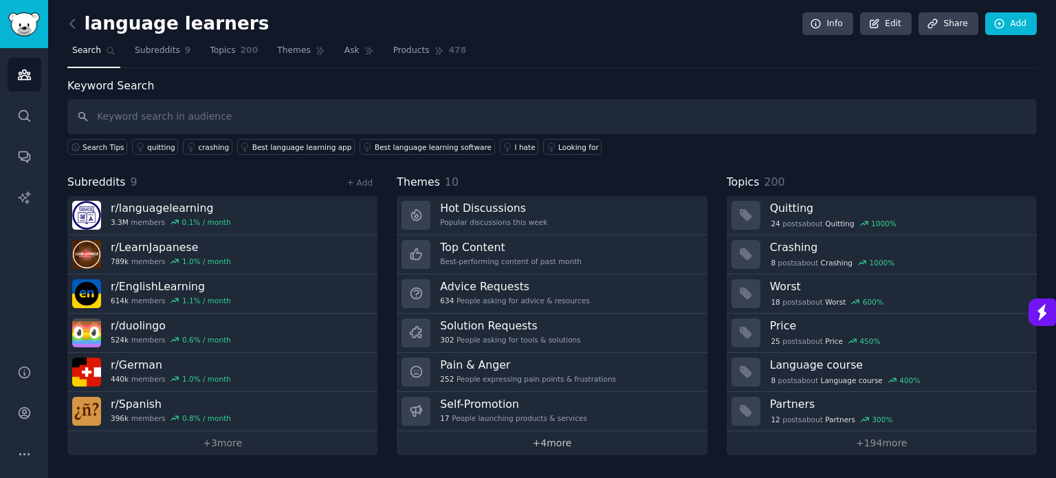
click at [541, 435] on link "+ 4 more" at bounding box center [552, 443] width 310 height 24
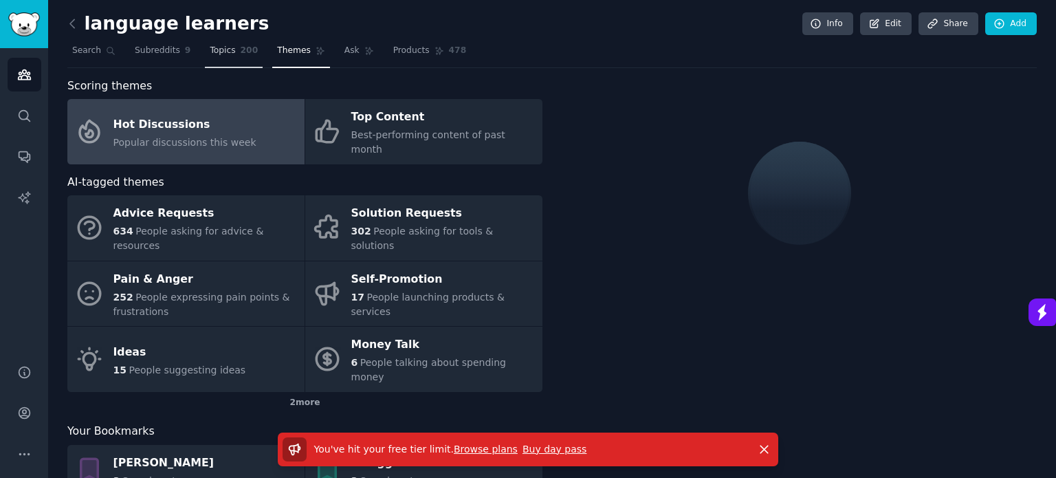
click at [228, 46] on link "Topics 200" at bounding box center [234, 54] width 58 height 28
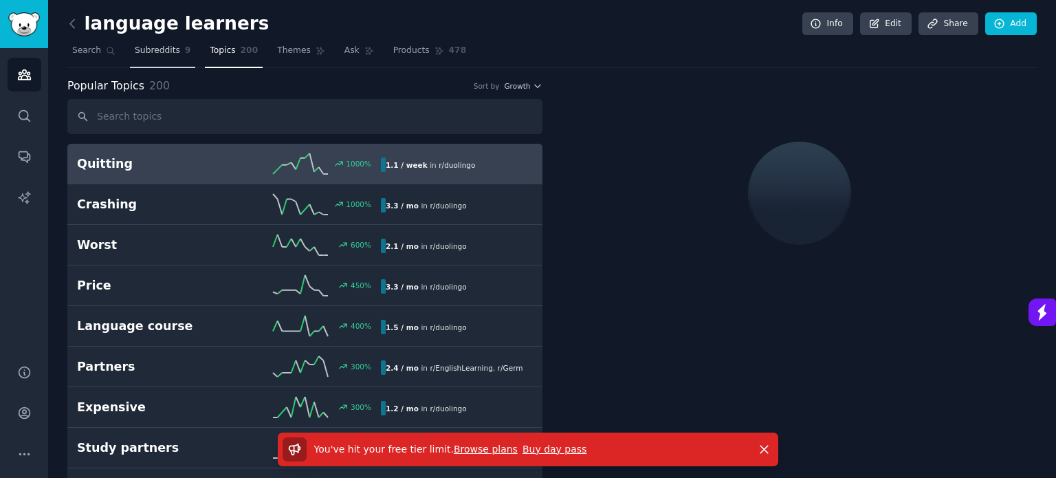
click at [160, 41] on link "Subreddits 9" at bounding box center [162, 54] width 65 height 28
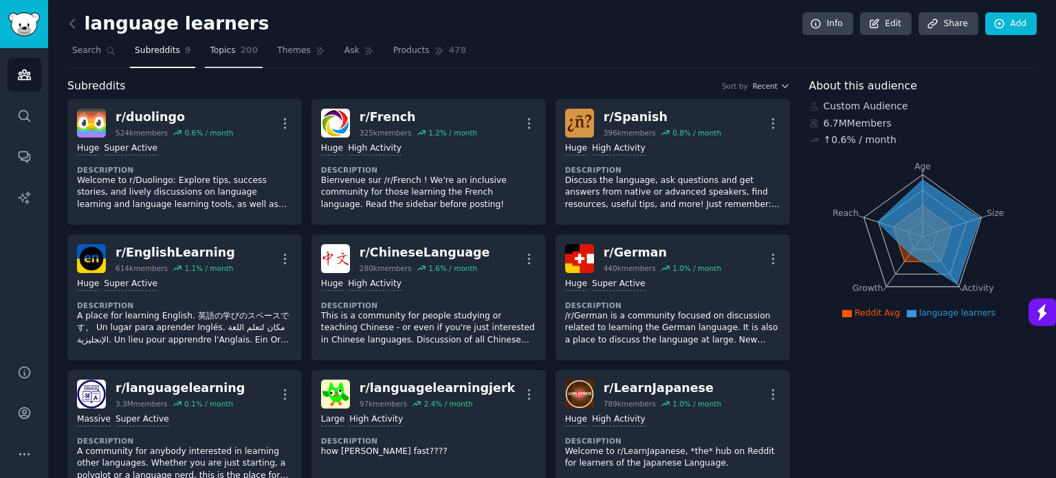
click at [236, 56] on link "Topics 200" at bounding box center [234, 54] width 58 height 28
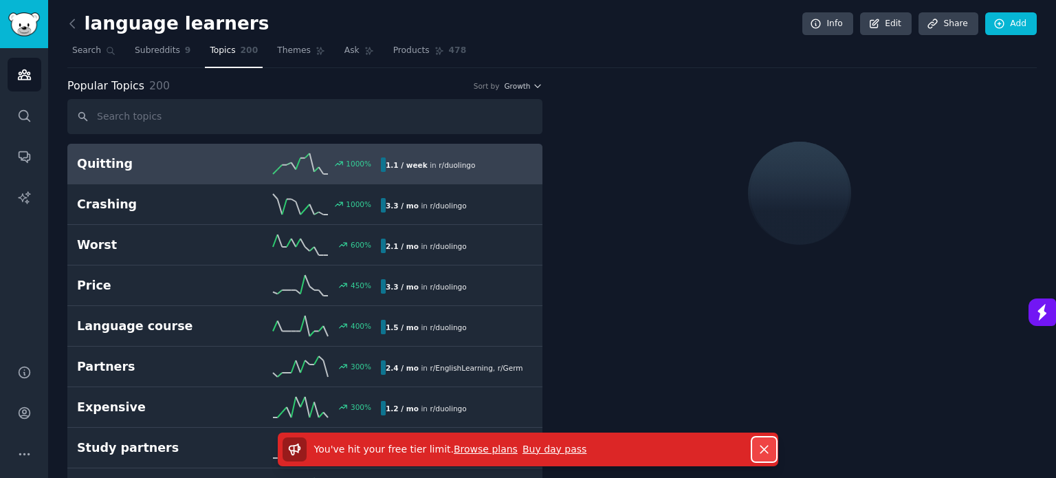
click at [770, 452] on icon "button" at bounding box center [764, 449] width 14 height 14
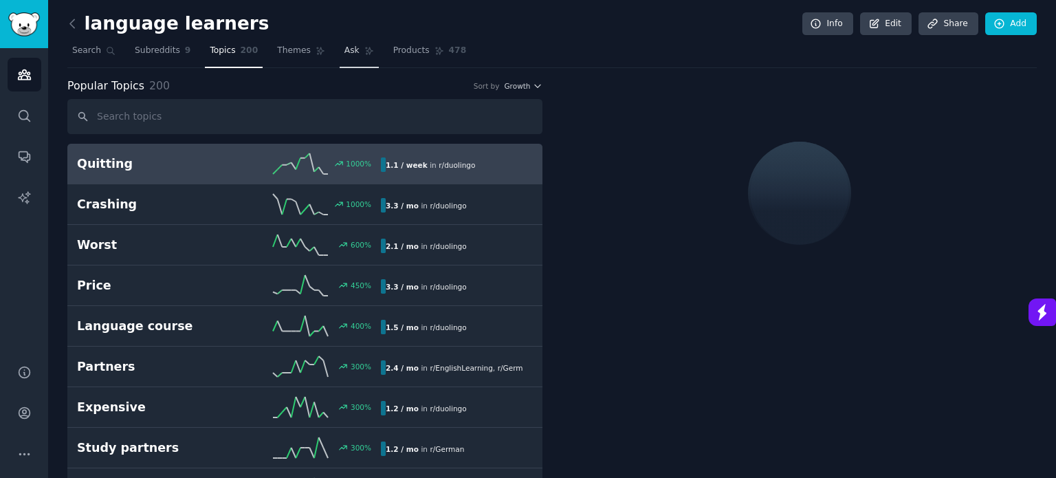
click at [344, 47] on span "Ask" at bounding box center [351, 51] width 15 height 12
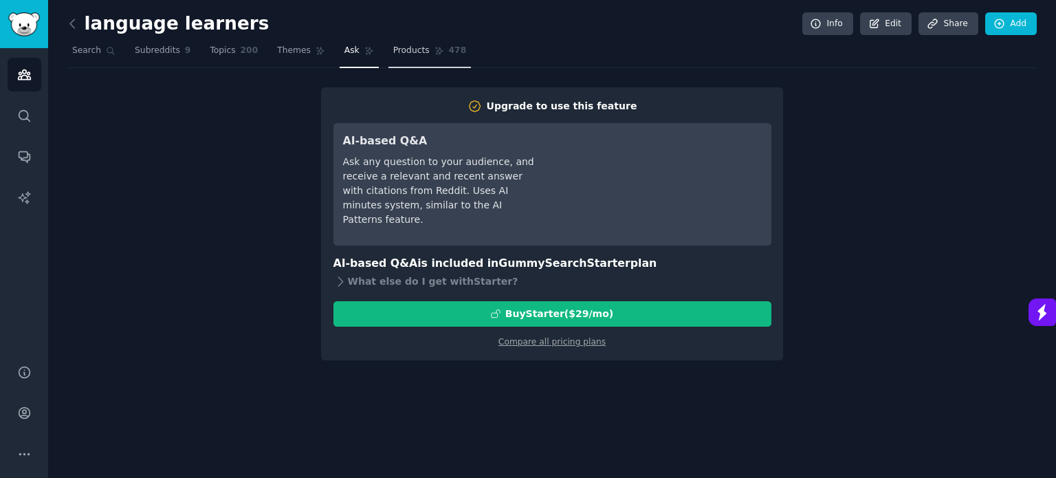
click at [403, 54] on span "Products" at bounding box center [411, 51] width 36 height 12
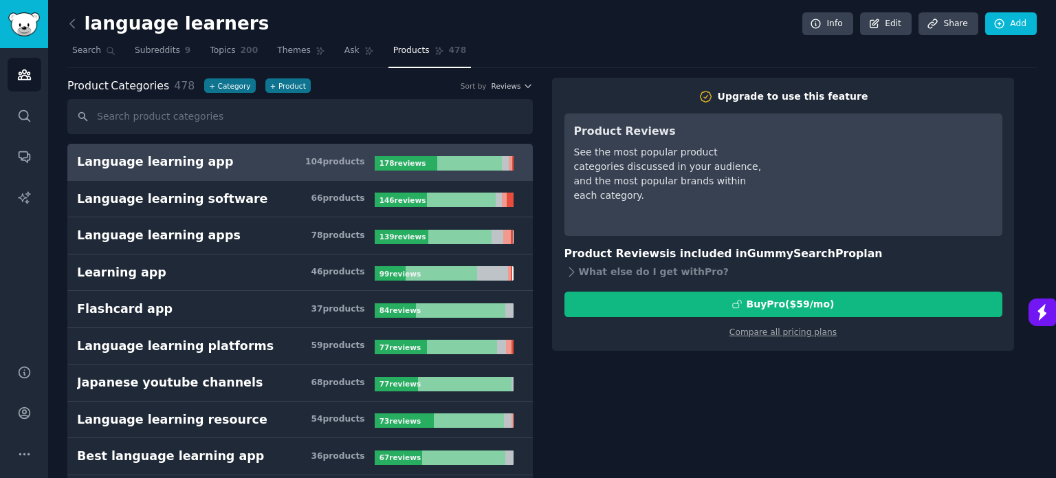
click at [443, 161] on div at bounding box center [469, 163] width 65 height 14
click at [877, 25] on icon at bounding box center [874, 24] width 12 height 12
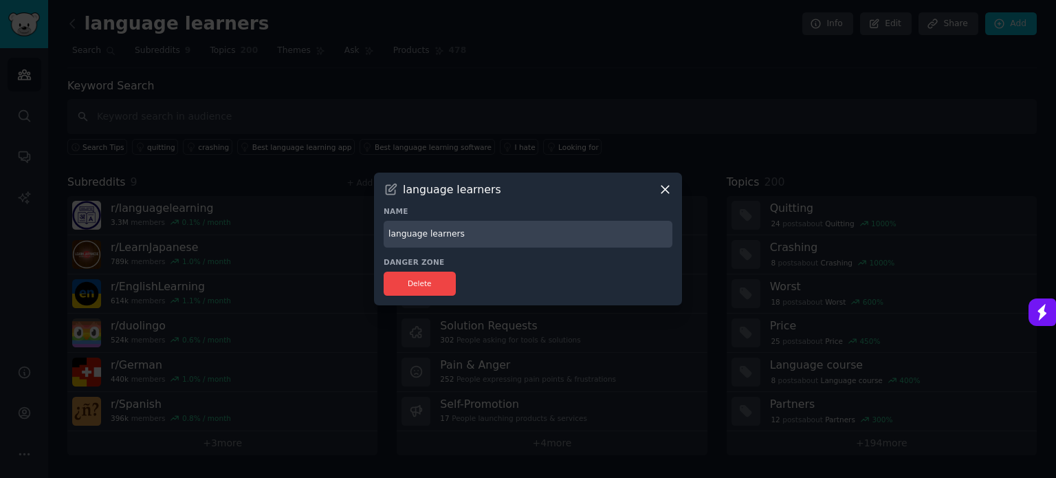
click at [665, 188] on icon at bounding box center [665, 189] width 14 height 14
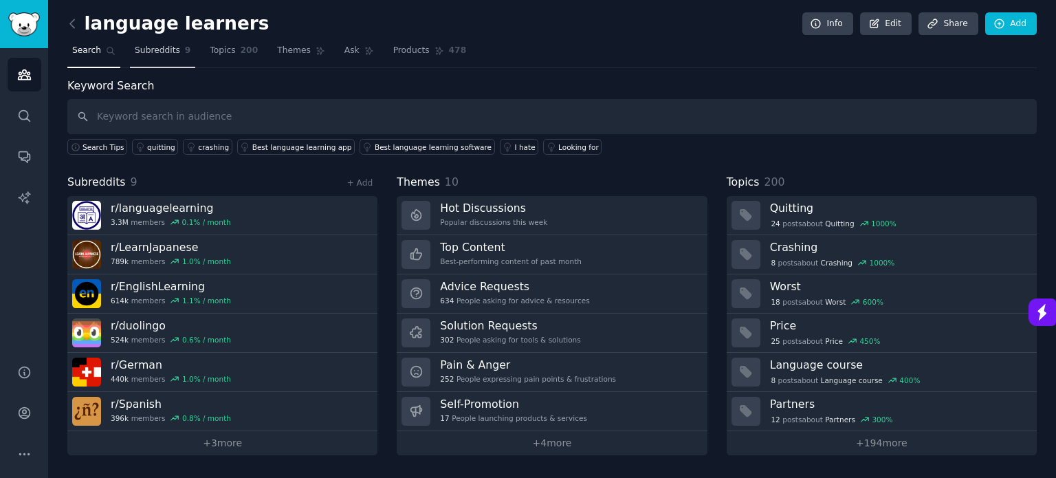
click at [161, 45] on span "Subreddits" at bounding box center [157, 51] width 45 height 12
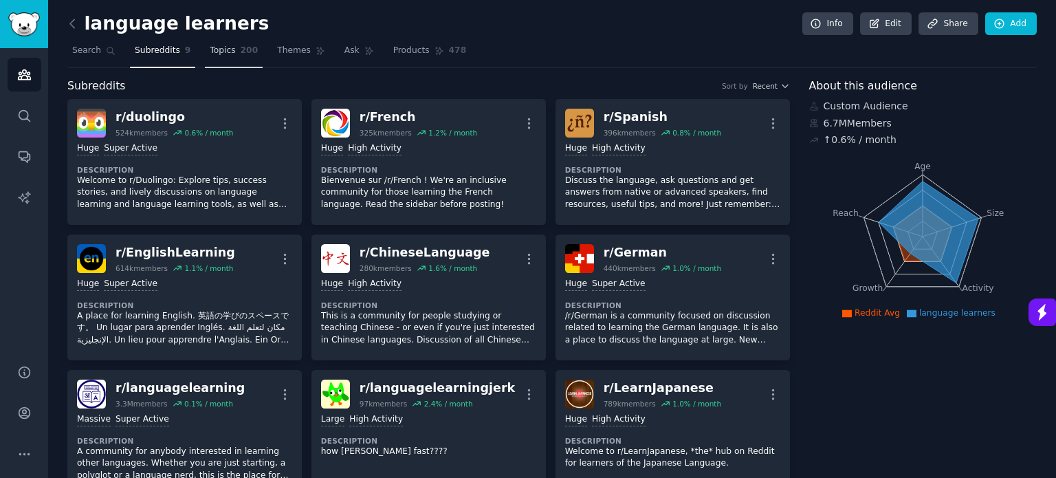
click at [241, 55] on span "200" at bounding box center [250, 51] width 18 height 12
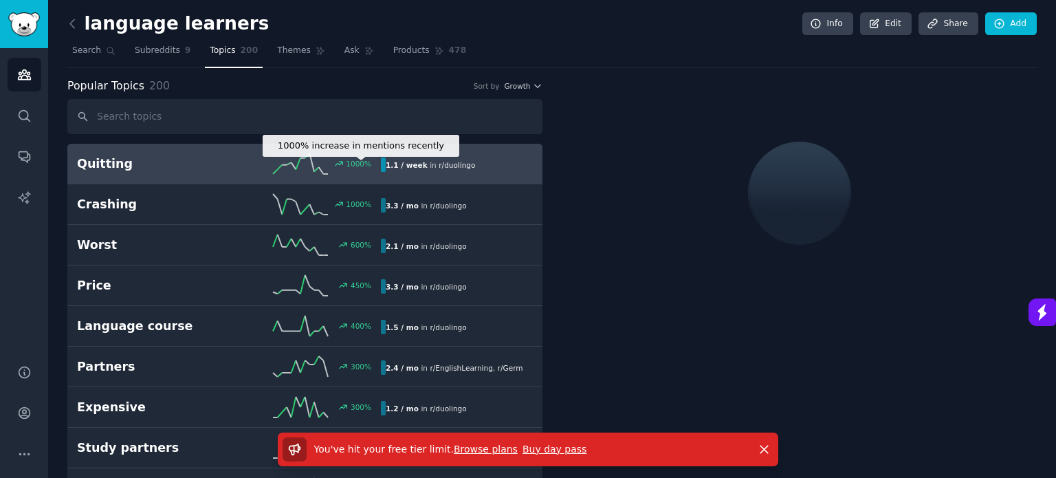
click at [338, 162] on icon at bounding box center [339, 164] width 10 height 10
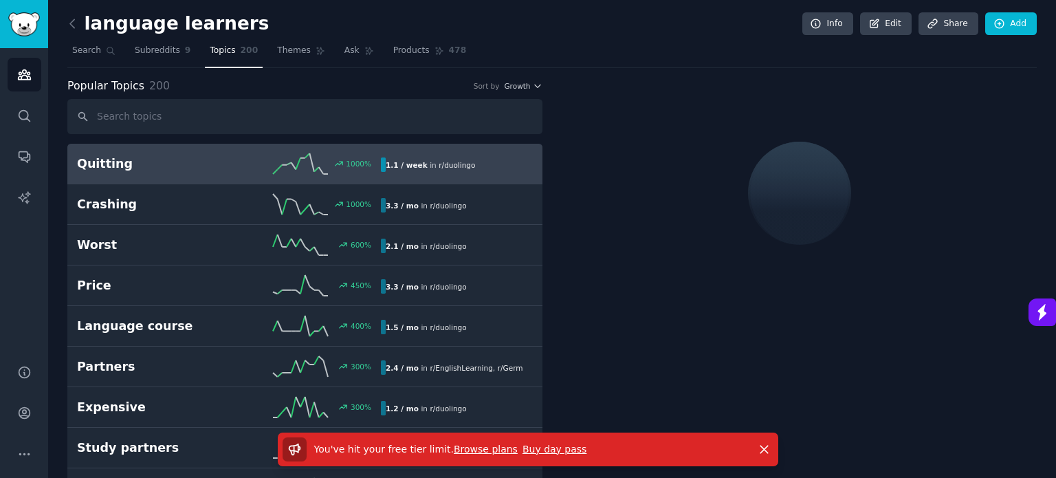
click at [311, 168] on icon at bounding box center [300, 163] width 55 height 21
click at [279, 59] on link "Themes" at bounding box center [301, 54] width 58 height 28
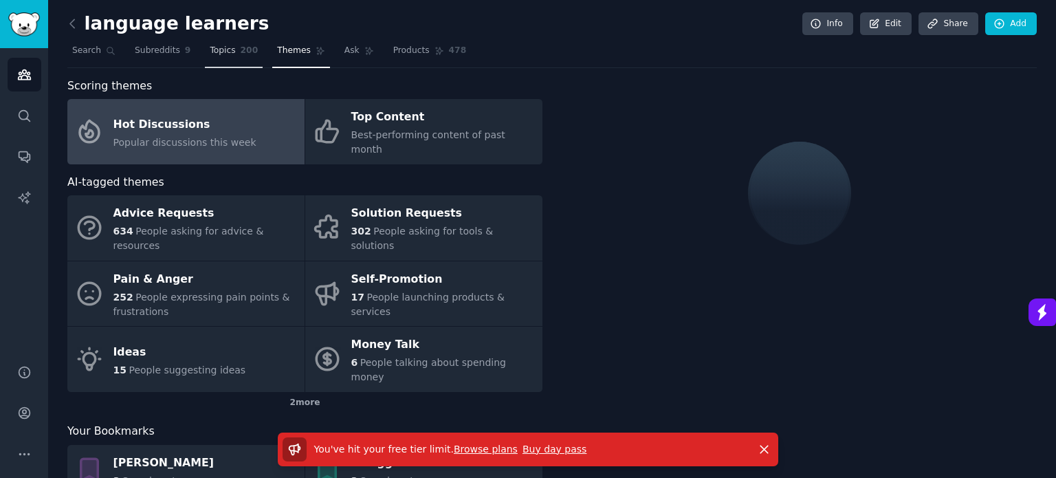
click at [224, 49] on span "Topics" at bounding box center [222, 51] width 25 height 12
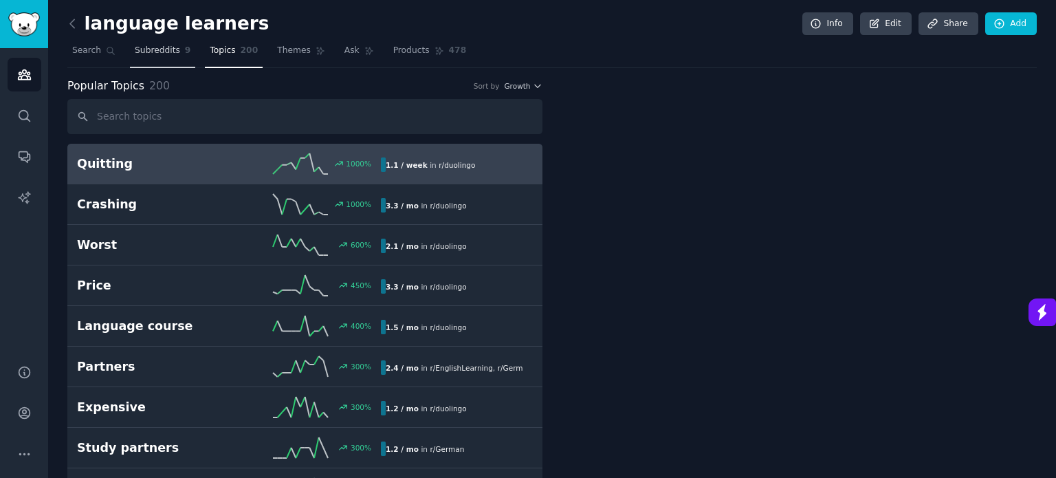
click at [170, 49] on span "Subreddits" at bounding box center [157, 51] width 45 height 12
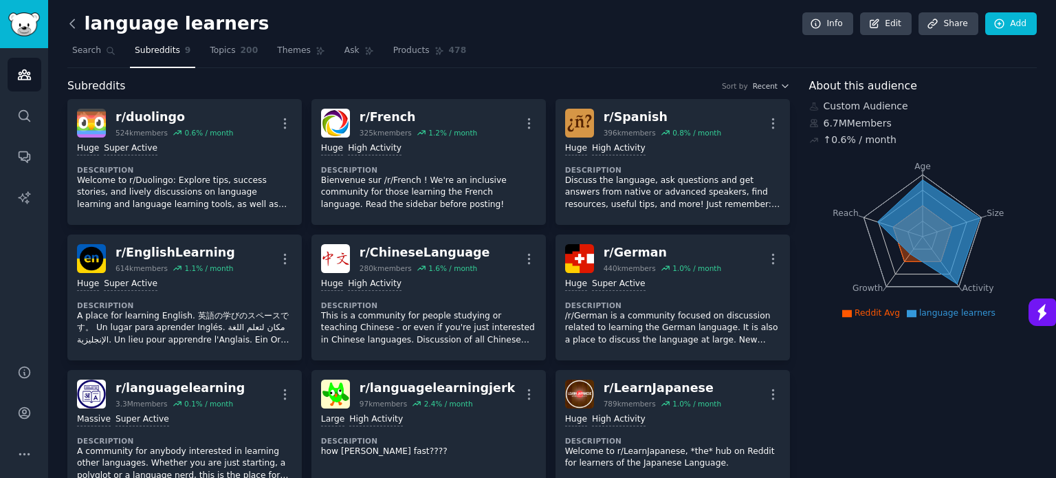
click at [78, 27] on icon at bounding box center [72, 23] width 14 height 14
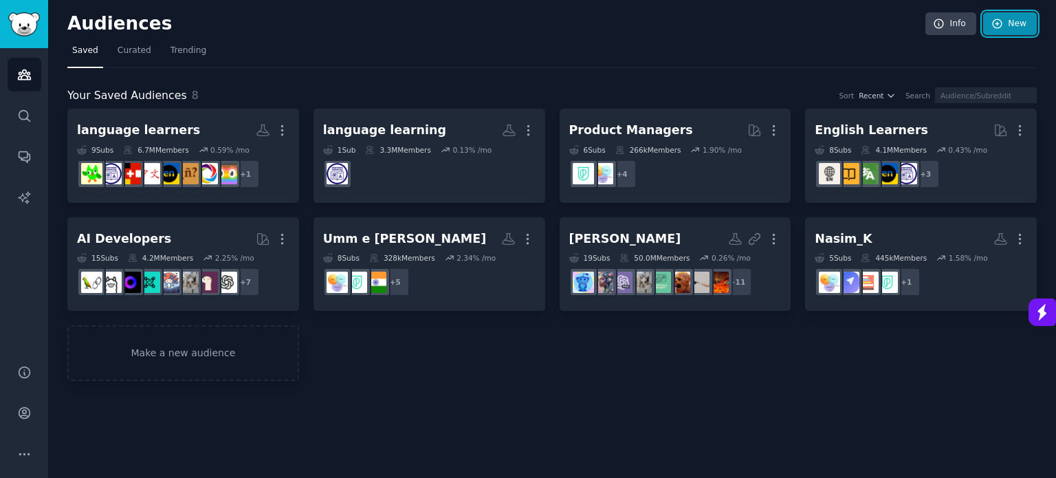
click at [999, 31] on link "New" at bounding box center [1010, 23] width 54 height 23
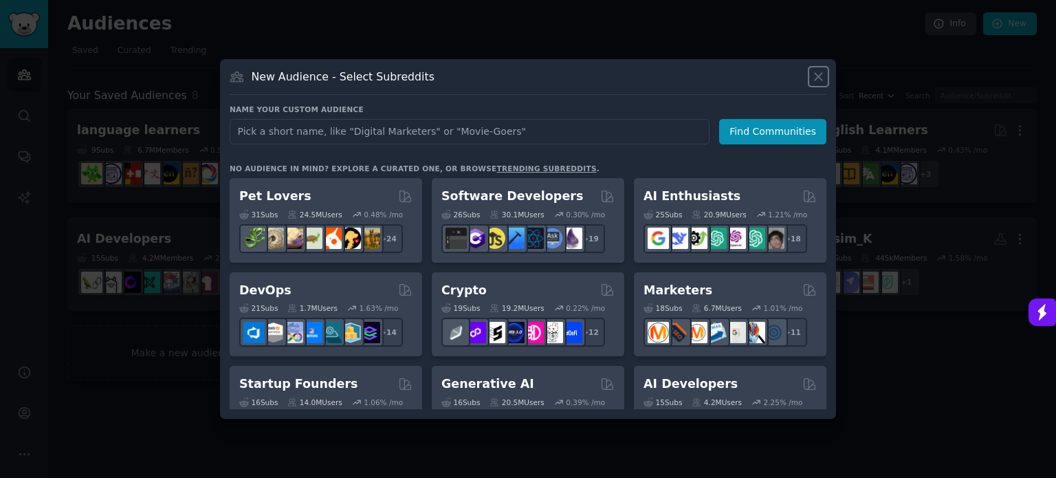
click at [821, 78] on icon at bounding box center [818, 76] width 14 height 14
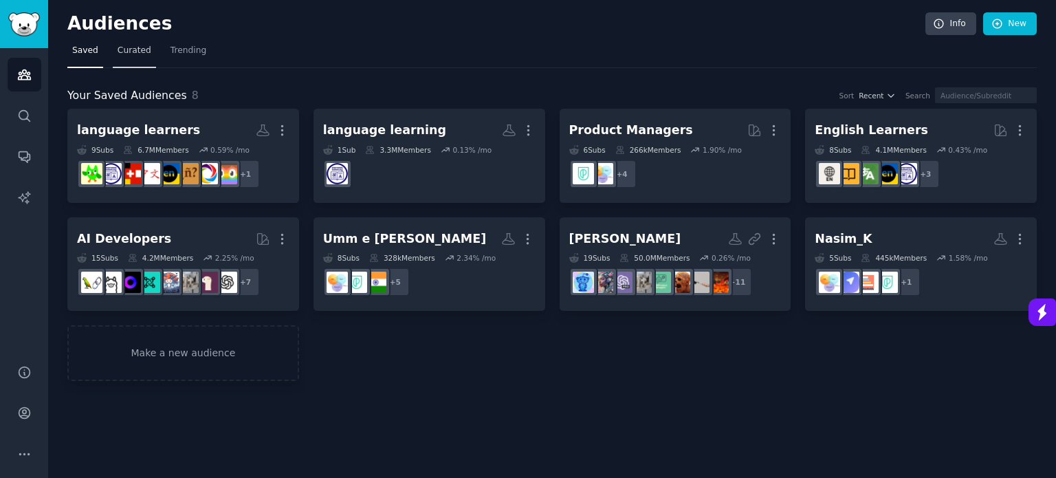
click at [135, 54] on span "Curated" at bounding box center [135, 51] width 34 height 12
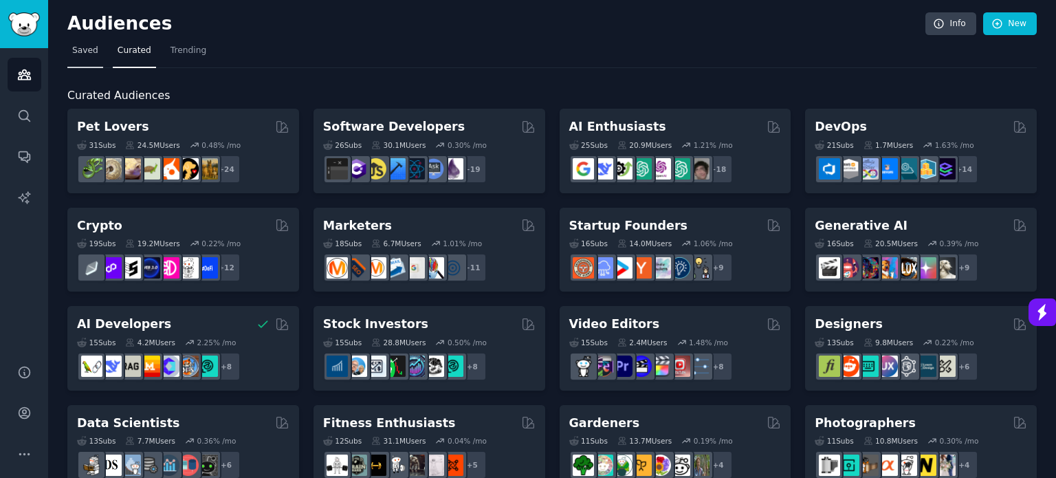
click at [76, 48] on span "Saved" at bounding box center [85, 51] width 26 height 12
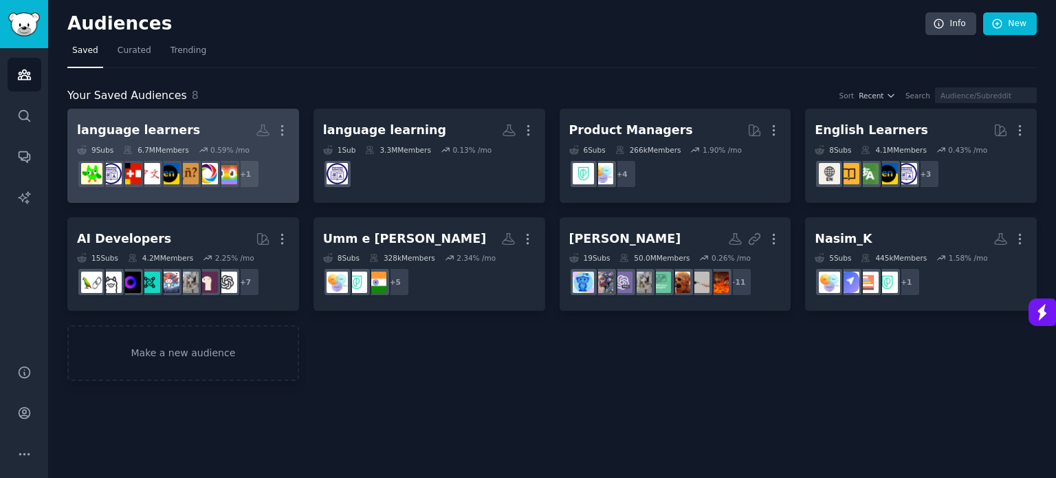
click at [216, 126] on h2 "language learners More" at bounding box center [183, 130] width 212 height 24
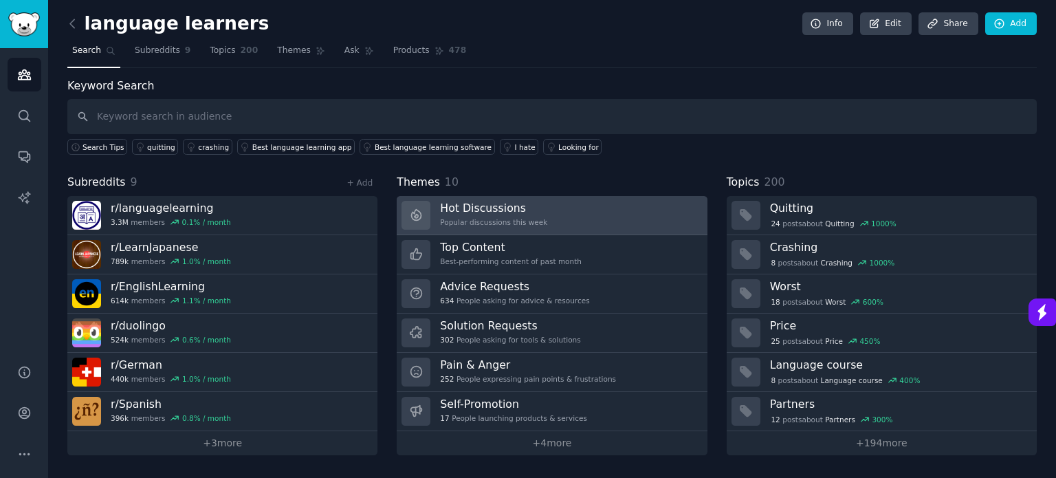
click at [516, 217] on div "Popular discussions this week" at bounding box center [493, 222] width 107 height 10
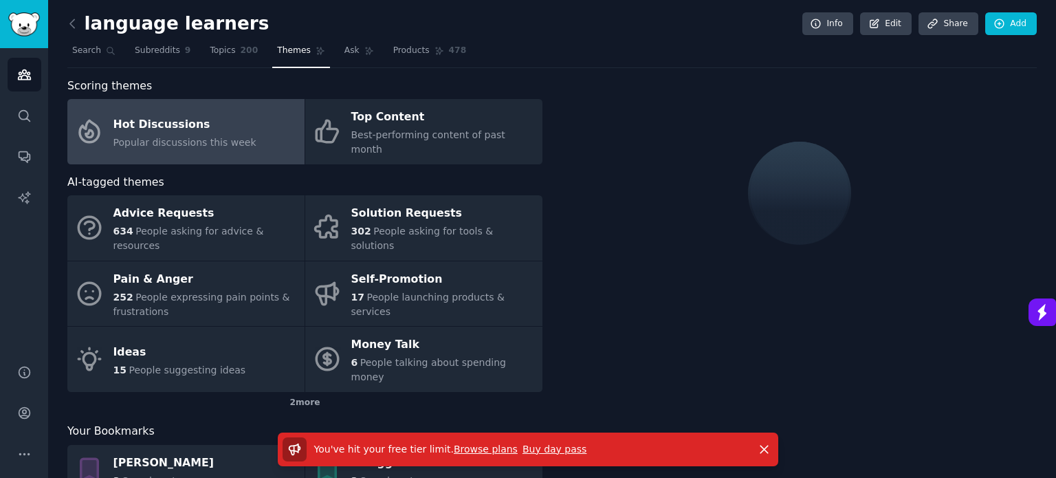
scroll to position [53, 0]
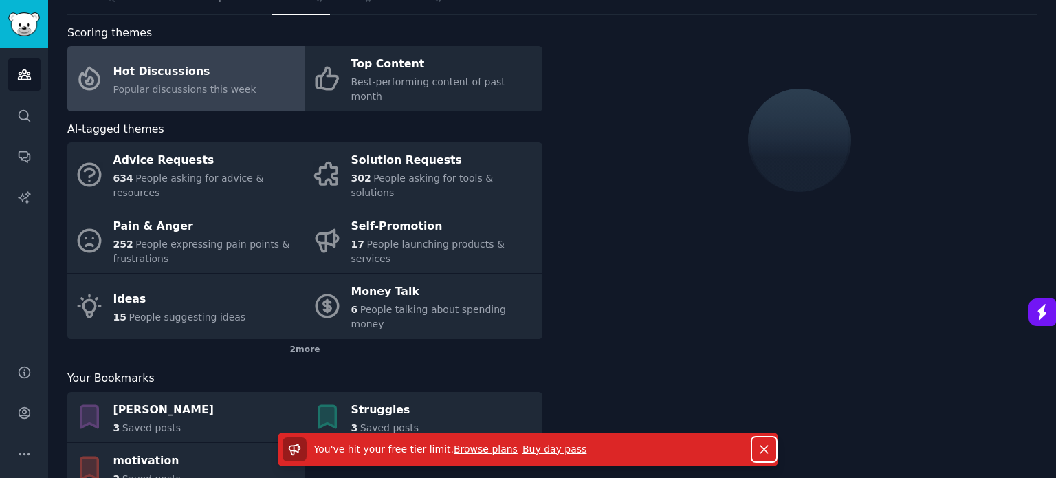
click at [764, 448] on icon "button" at bounding box center [764, 449] width 8 height 8
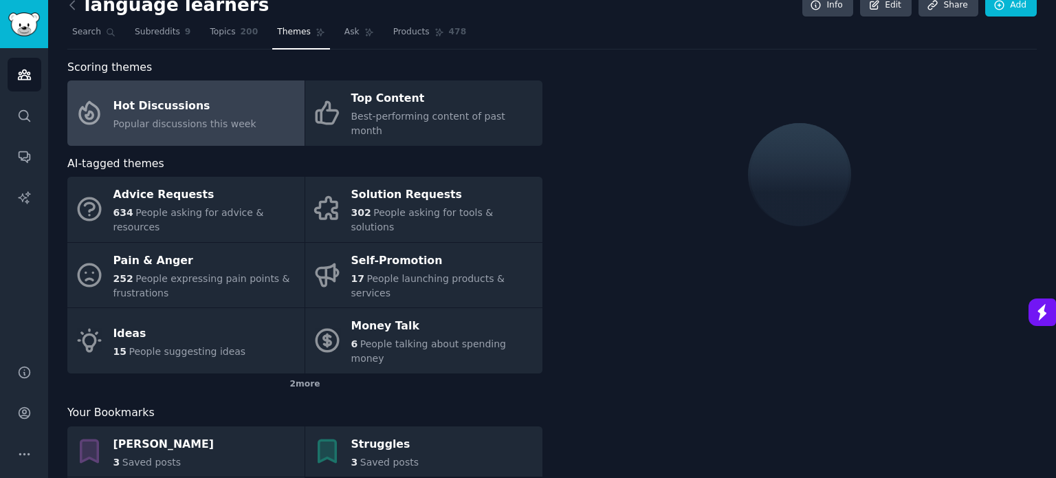
scroll to position [0, 0]
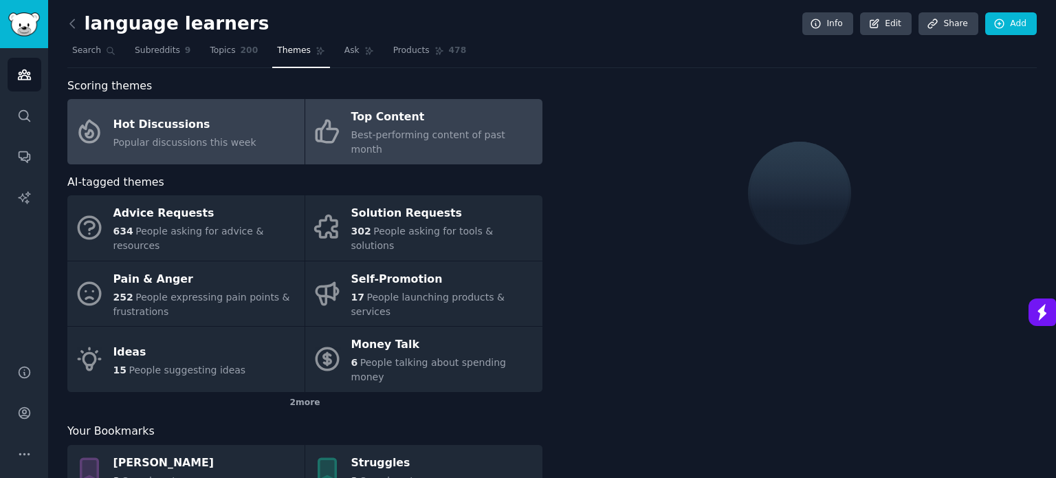
click at [416, 130] on span "Best-performing content of past month" at bounding box center [428, 141] width 154 height 25
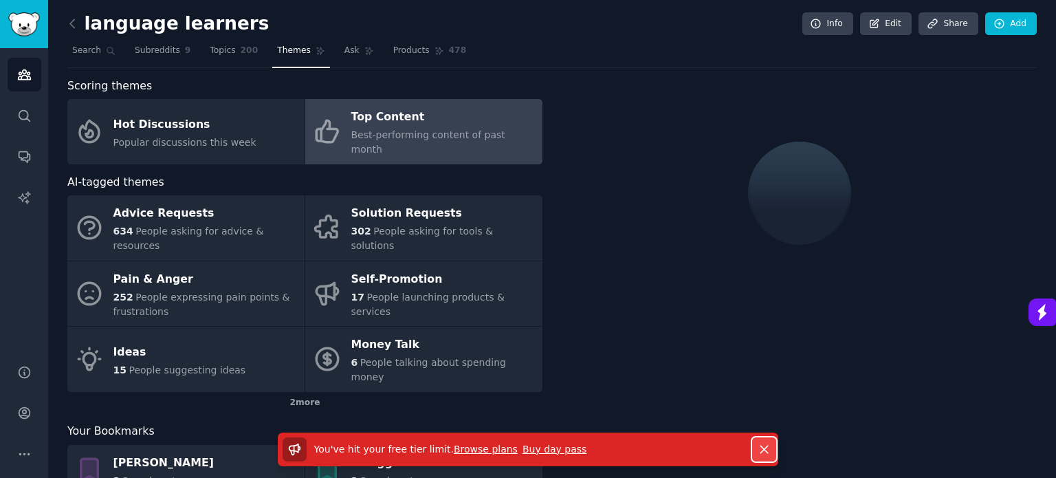
click at [767, 445] on icon "button" at bounding box center [764, 449] width 8 height 8
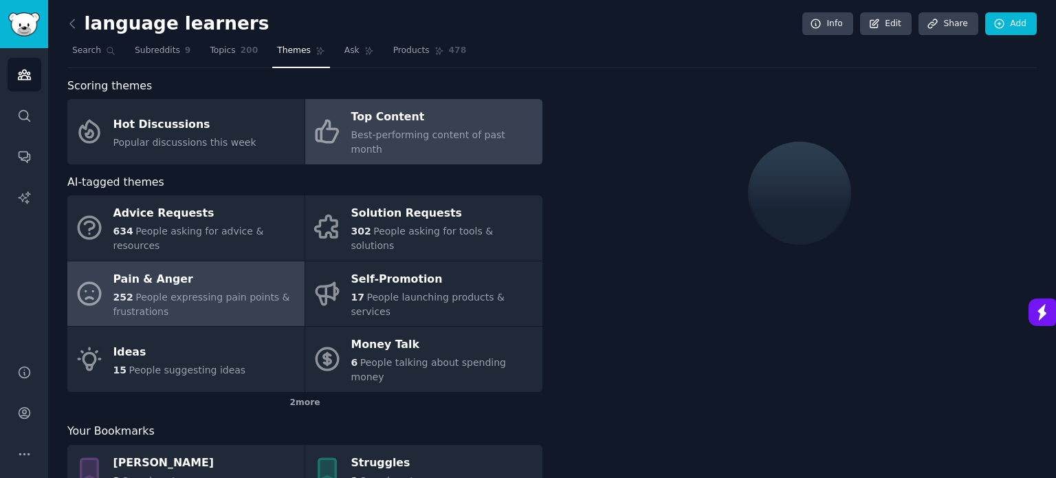
scroll to position [53, 0]
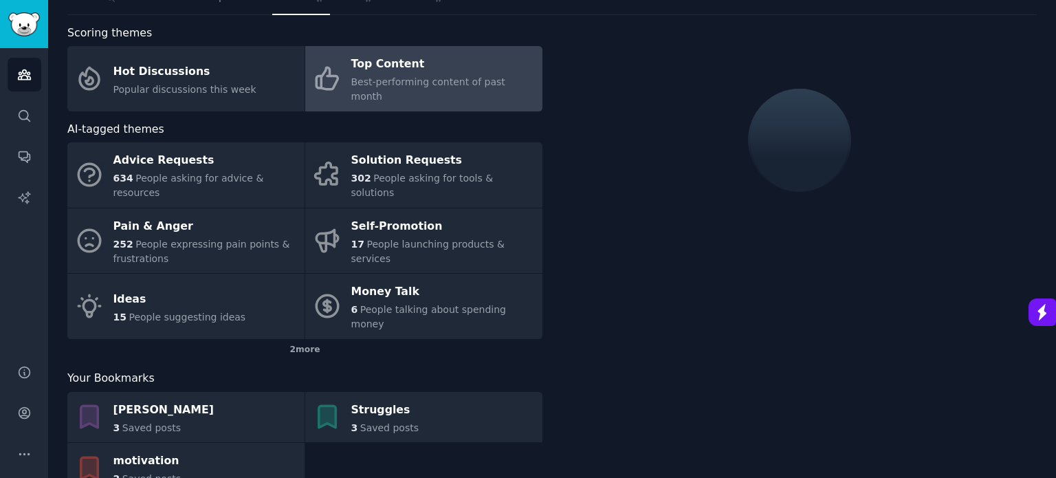
click at [628, 302] on div at bounding box center [799, 264] width 475 height 478
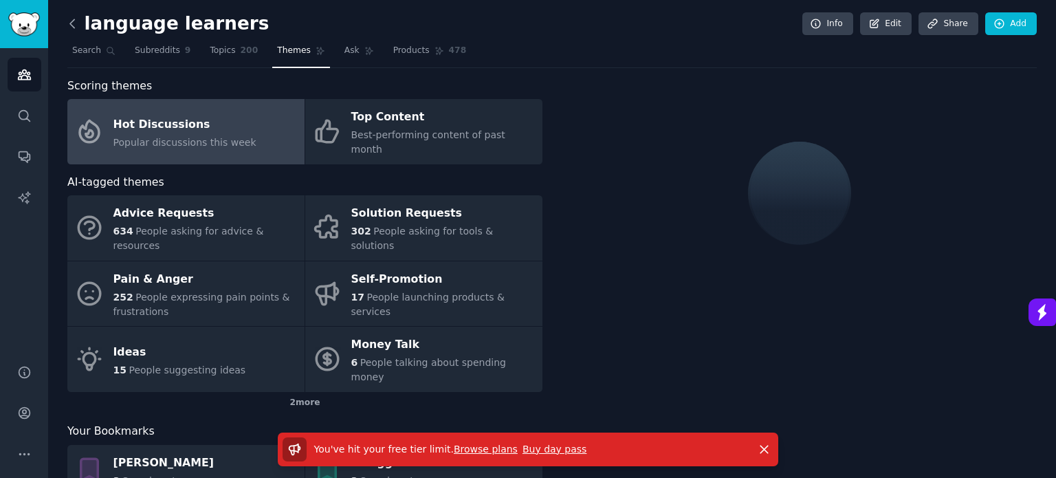
click at [78, 27] on icon at bounding box center [72, 23] width 14 height 14
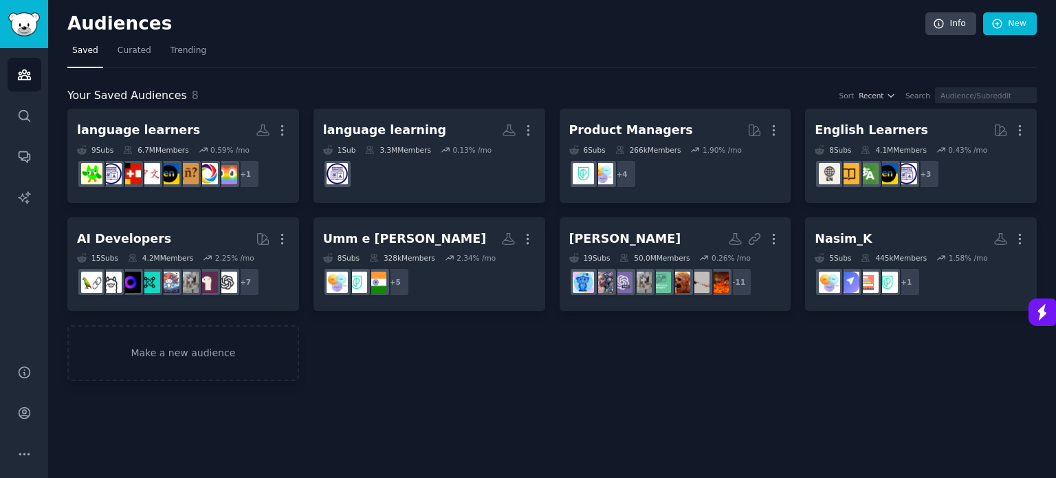
click at [564, 389] on div "Audiences Info New Saved Curated Trending Your Saved Audiences 8 Sort Recent Se…" at bounding box center [552, 239] width 1008 height 478
